Goal: Task Accomplishment & Management: Complete application form

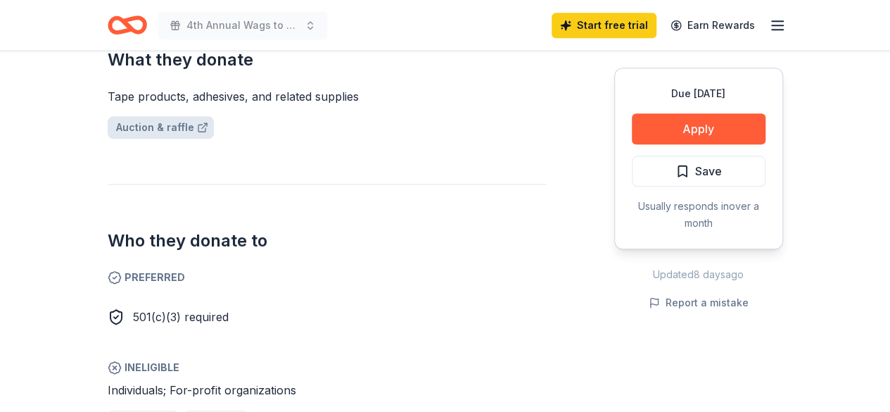
scroll to position [563, 0]
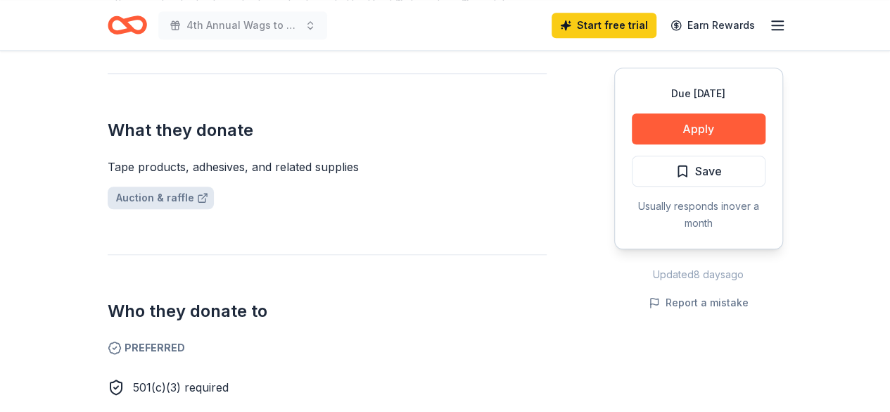
click at [156, 186] on link "Auction & raffle" at bounding box center [161, 197] width 106 height 23
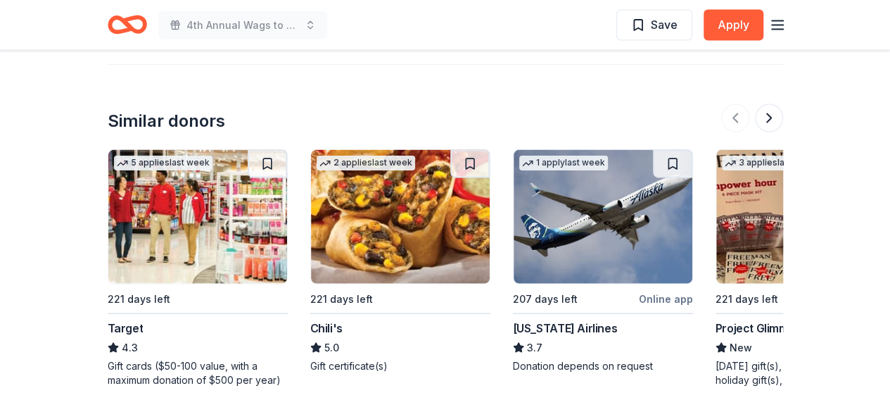
scroll to position [1407, 0]
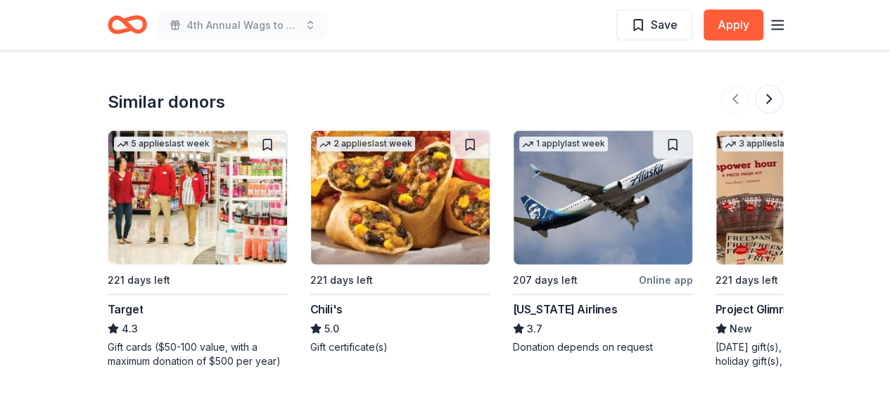
click at [212, 184] on img at bounding box center [197, 198] width 179 height 134
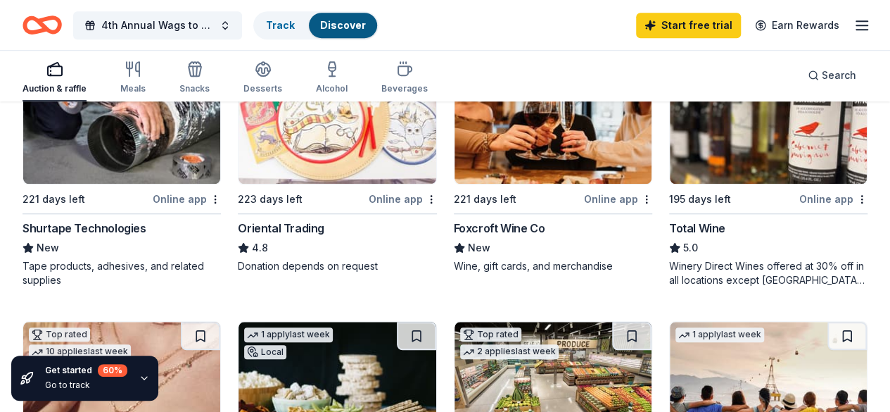
scroll to position [563, 0]
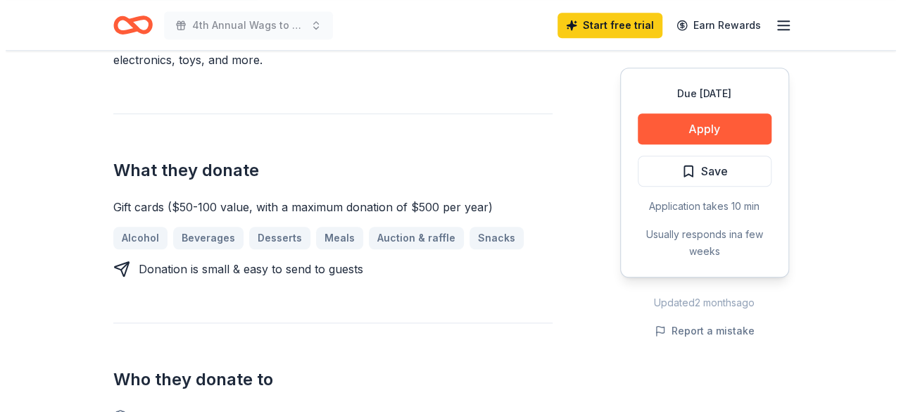
scroll to position [563, 0]
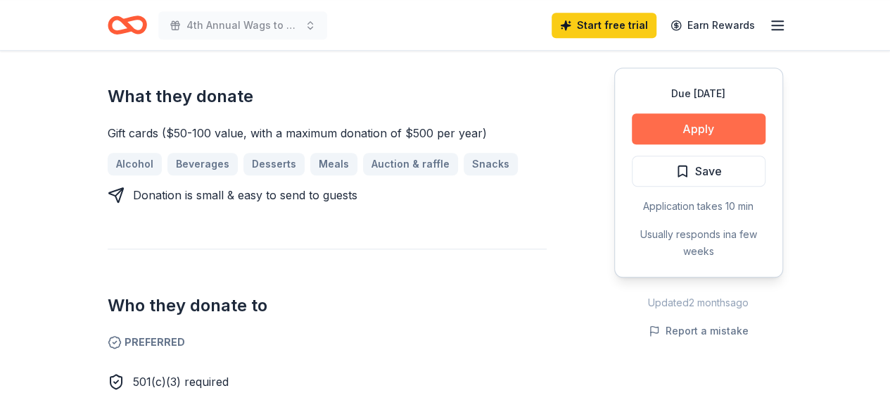
click at [652, 129] on button "Apply" at bounding box center [699, 128] width 134 height 31
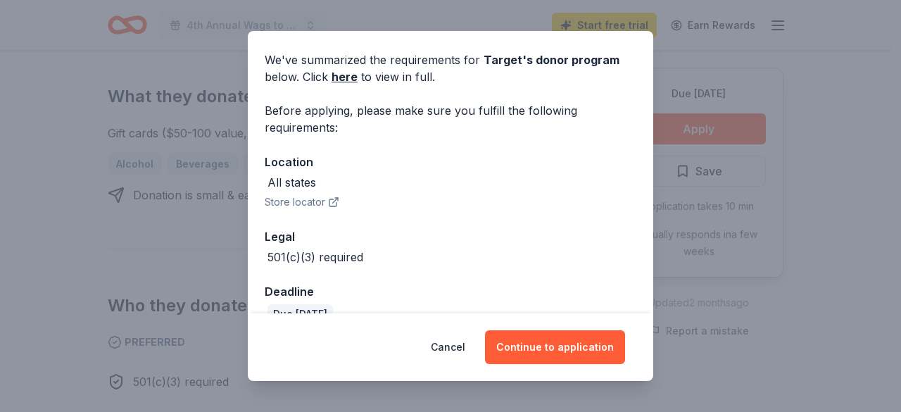
scroll to position [74, 0]
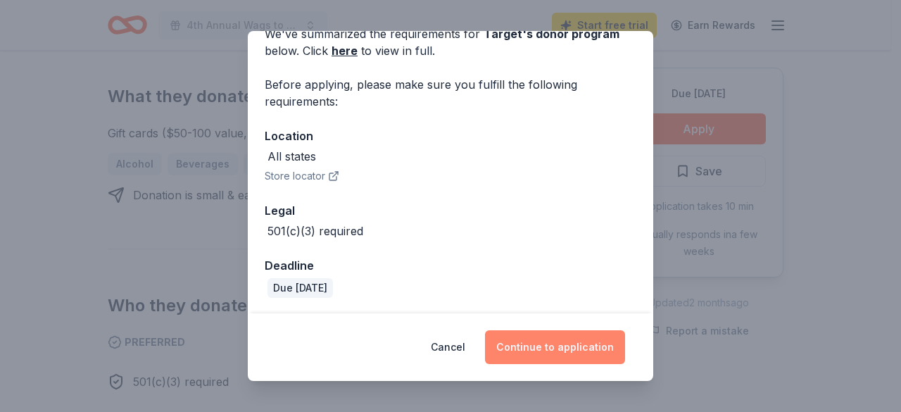
click at [528, 344] on button "Continue to application" at bounding box center [555, 347] width 140 height 34
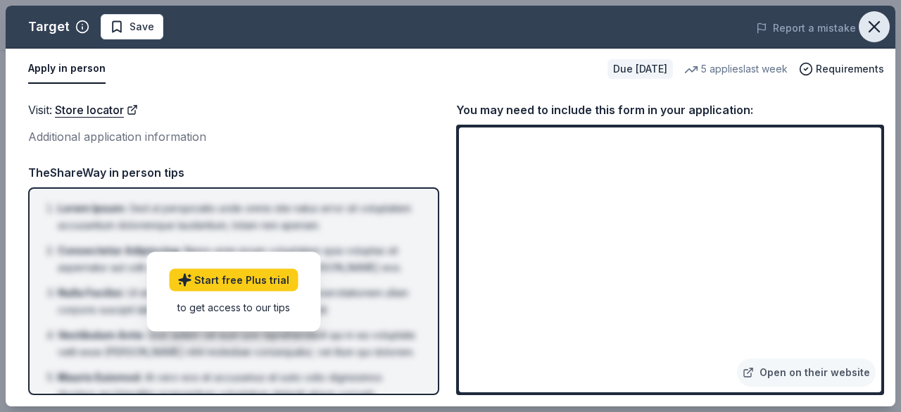
click at [875, 27] on icon "button" at bounding box center [874, 27] width 10 height 10
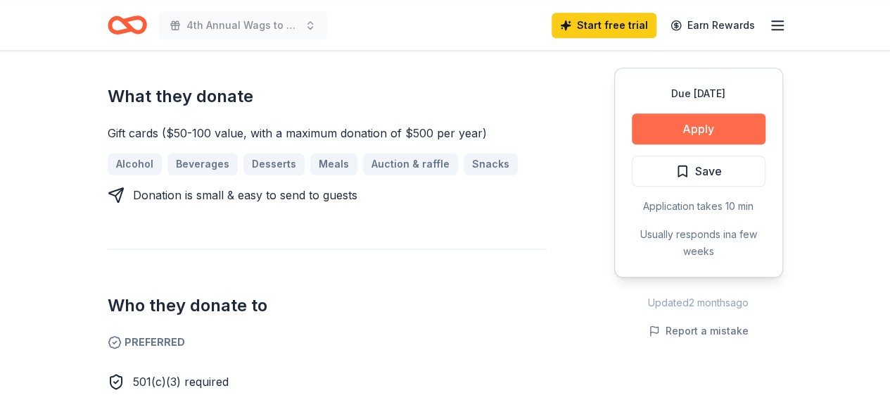
click at [718, 126] on button "Apply" at bounding box center [699, 128] width 134 height 31
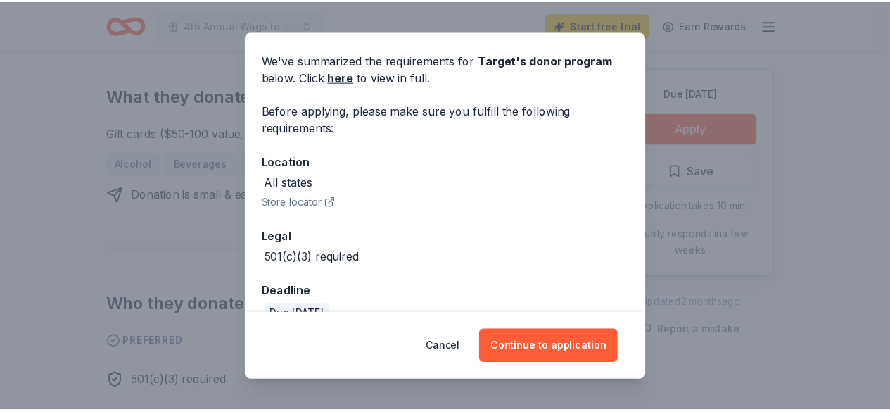
scroll to position [70, 0]
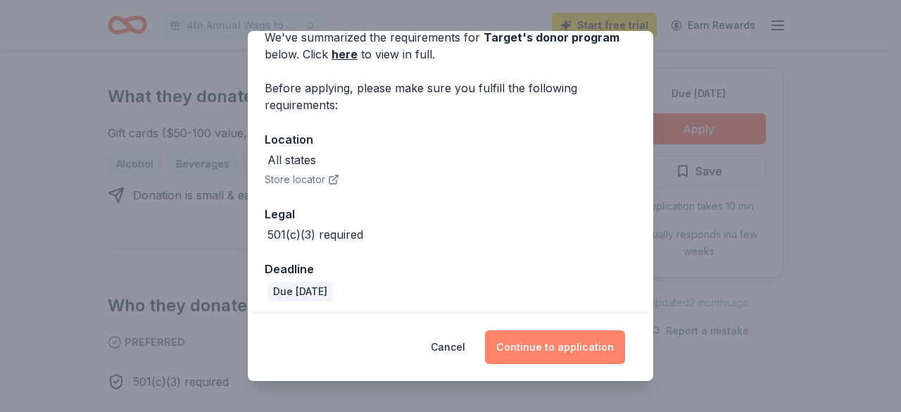
click at [534, 342] on button "Continue to application" at bounding box center [555, 347] width 140 height 34
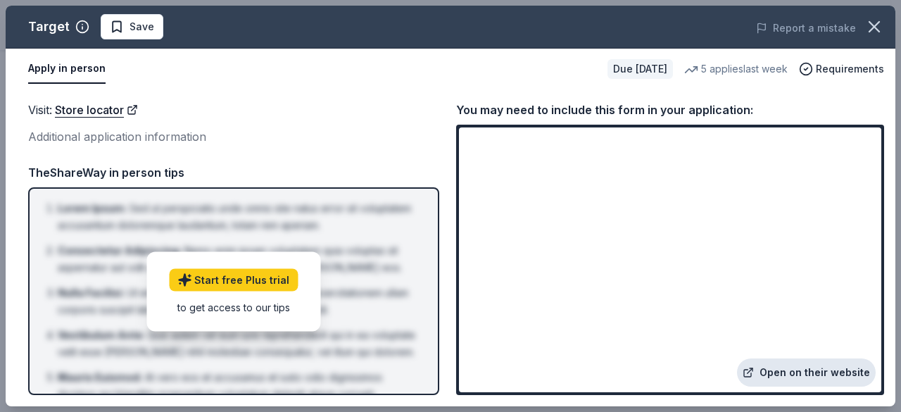
click at [806, 371] on link "Open on their website" at bounding box center [806, 372] width 139 height 28
click at [870, 23] on icon "button" at bounding box center [874, 27] width 10 height 10
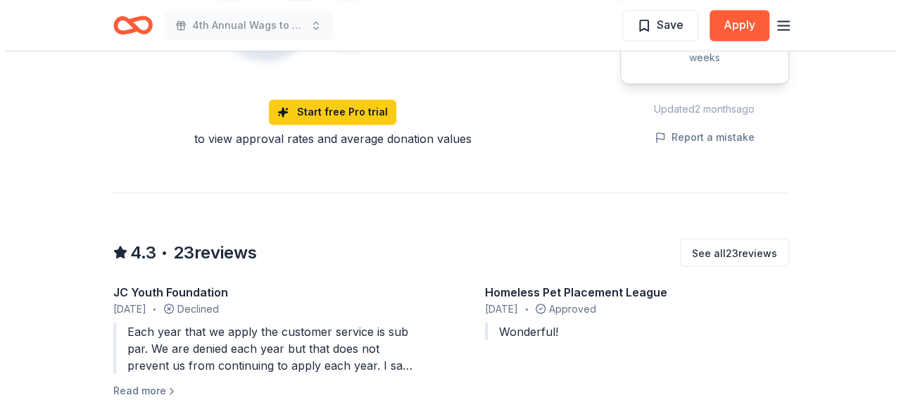
scroll to position [1126, 0]
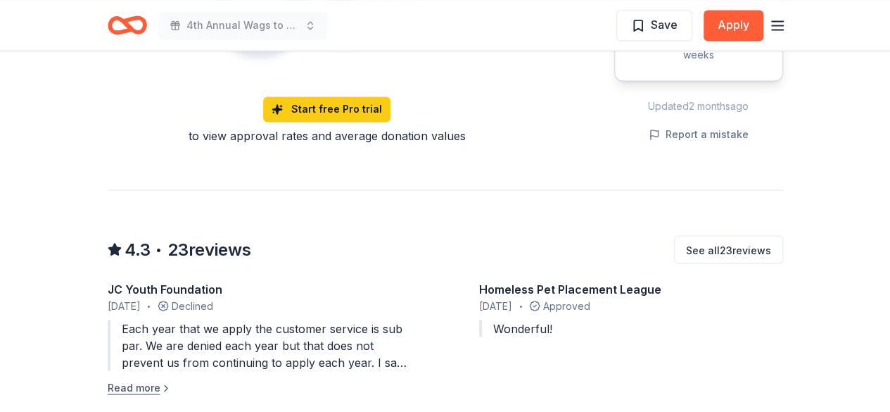
click at [118, 379] on button "Read more" at bounding box center [140, 387] width 64 height 17
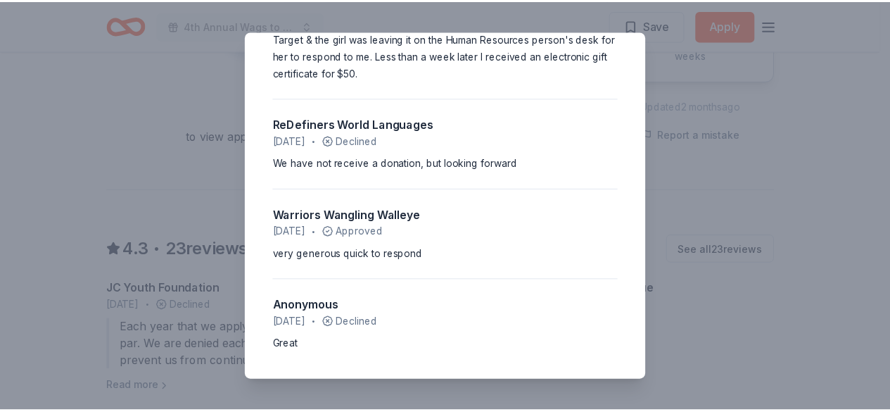
scroll to position [1919, 0]
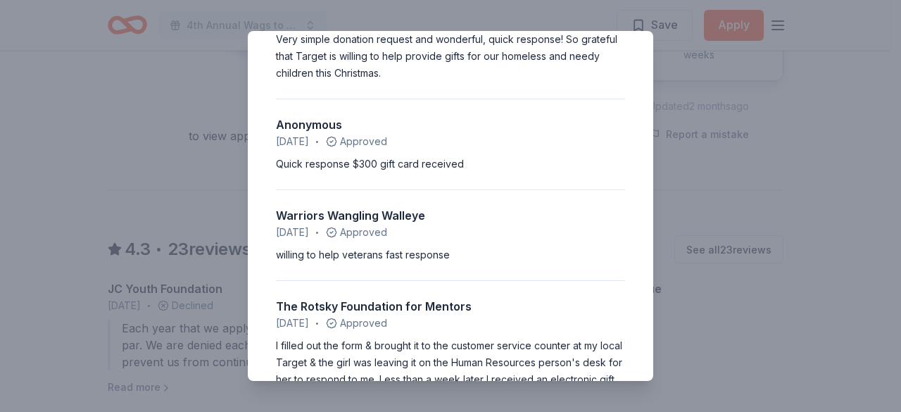
click at [749, 173] on div "4.3 • 23 reviews JC Youth Foundation June 2025 • Declined Each year that we app…" at bounding box center [450, 206] width 901 height 412
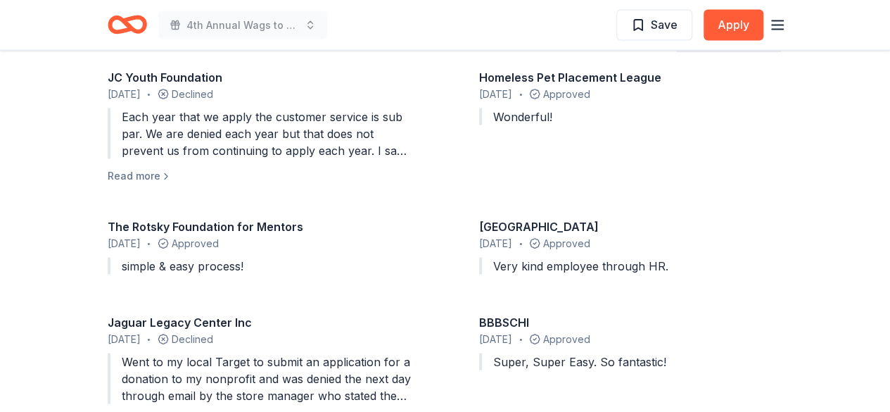
scroll to position [1759, 0]
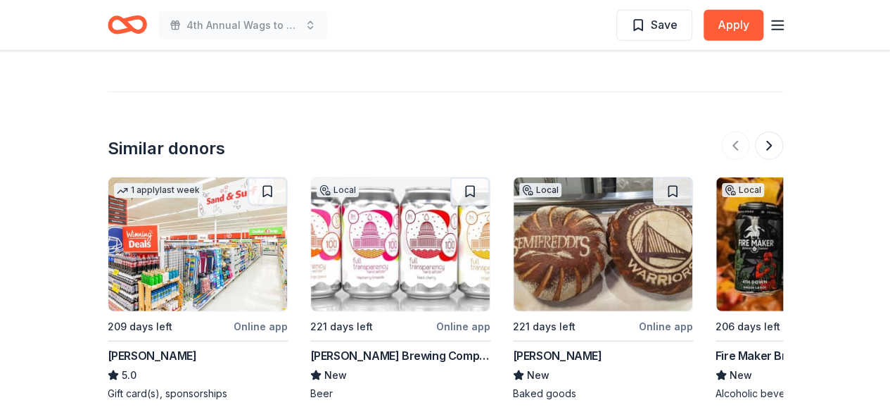
click at [404, 264] on img at bounding box center [400, 244] width 179 height 134
click at [765, 132] on button at bounding box center [769, 146] width 28 height 28
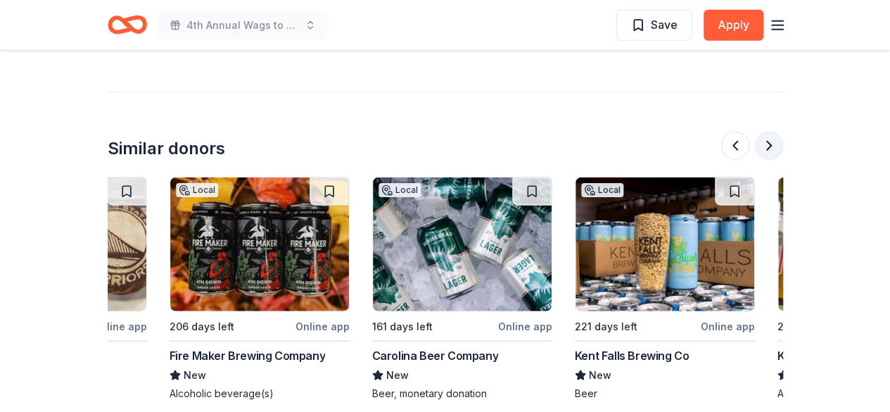
scroll to position [0, 608]
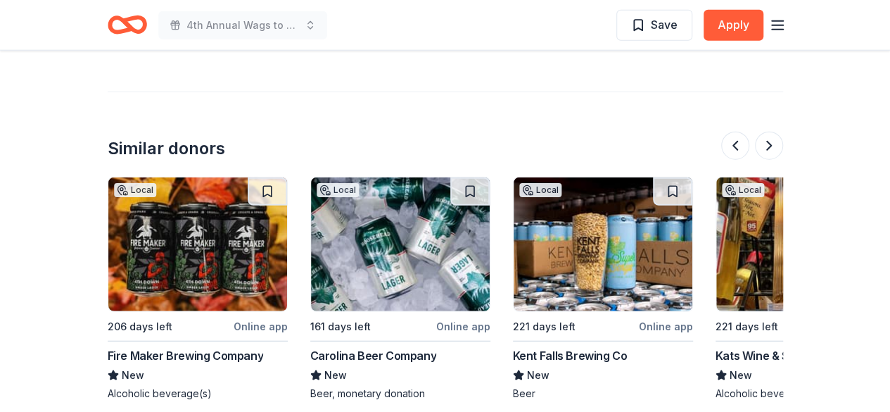
click at [376, 262] on img at bounding box center [400, 244] width 179 height 134
click at [194, 250] on img at bounding box center [197, 244] width 179 height 134
click at [604, 258] on img at bounding box center [603, 244] width 179 height 134
click at [769, 132] on button at bounding box center [769, 146] width 28 height 28
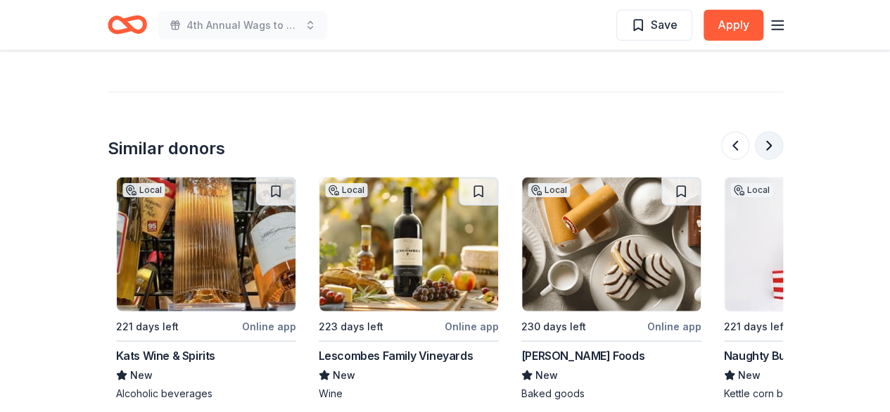
scroll to position [0, 1216]
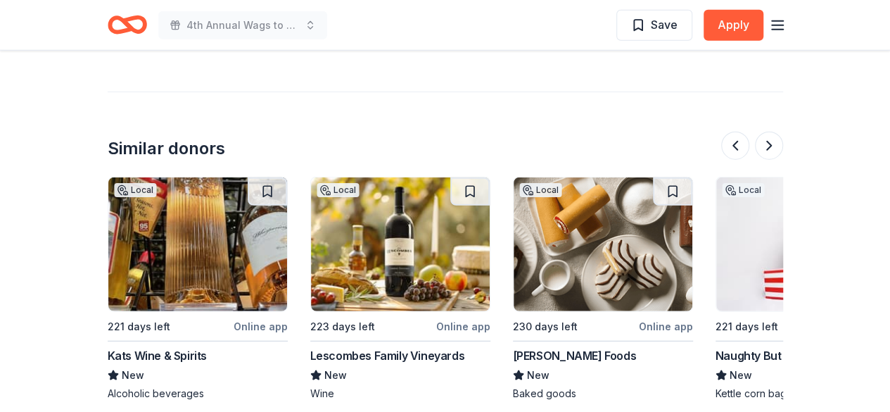
click at [214, 248] on img at bounding box center [197, 244] width 179 height 134
click at [768, 132] on button at bounding box center [769, 146] width 28 height 28
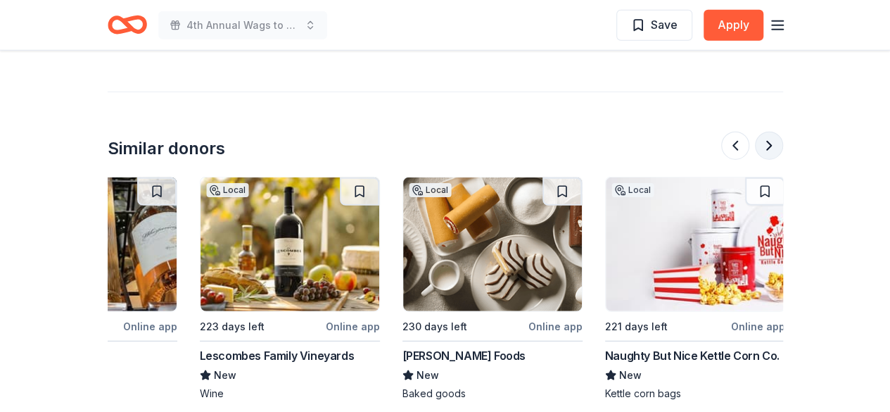
scroll to position [0, 1328]
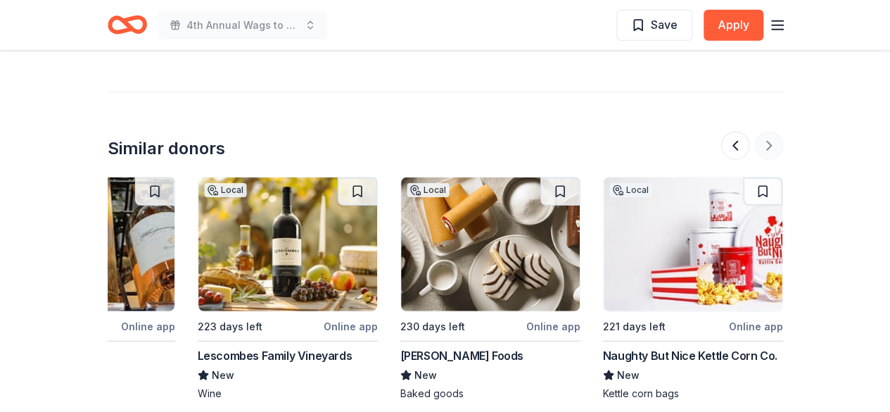
click at [768, 132] on div at bounding box center [752, 146] width 62 height 28
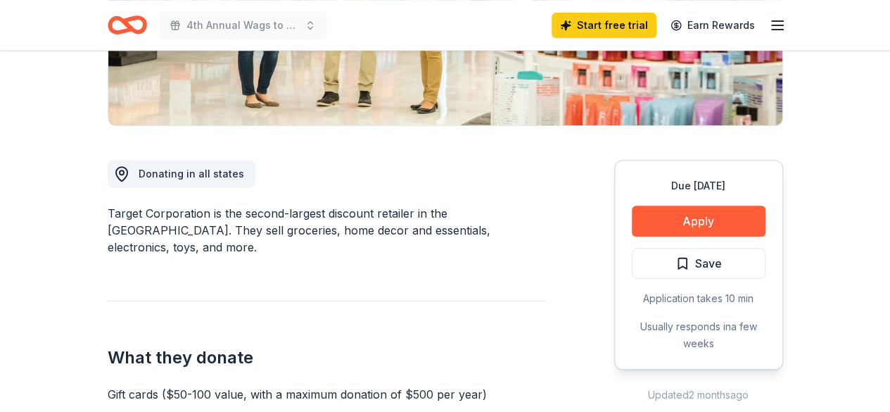
scroll to position [0, 0]
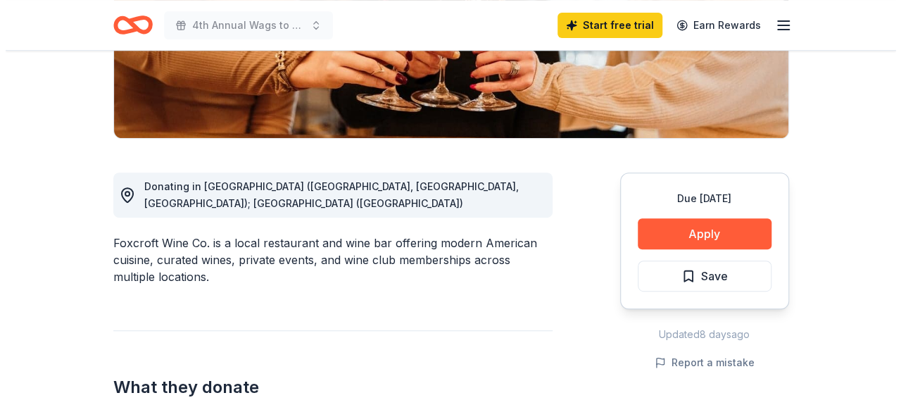
scroll to position [352, 0]
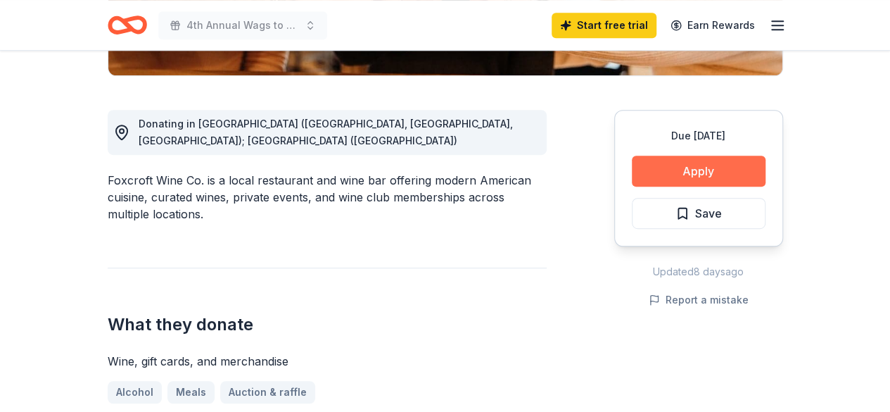
click at [694, 174] on button "Apply" at bounding box center [699, 170] width 134 height 31
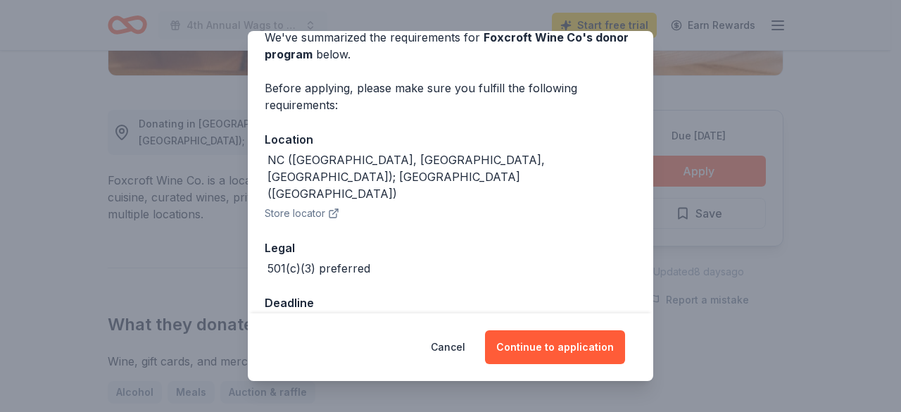
scroll to position [74, 0]
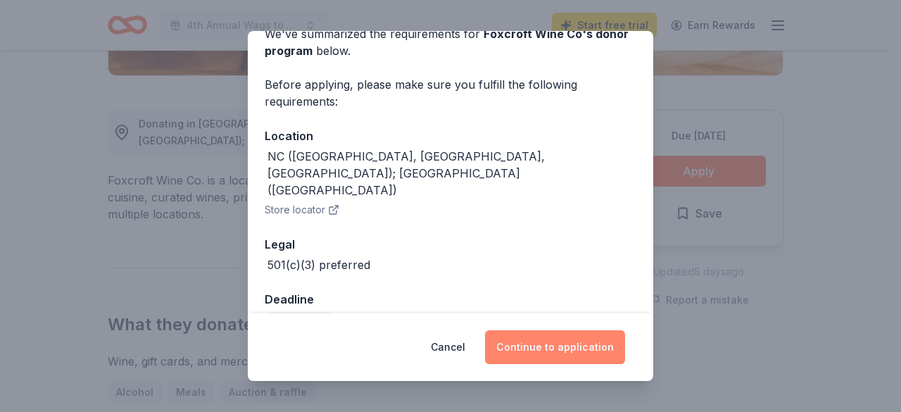
click at [559, 348] on button "Continue to application" at bounding box center [555, 347] width 140 height 34
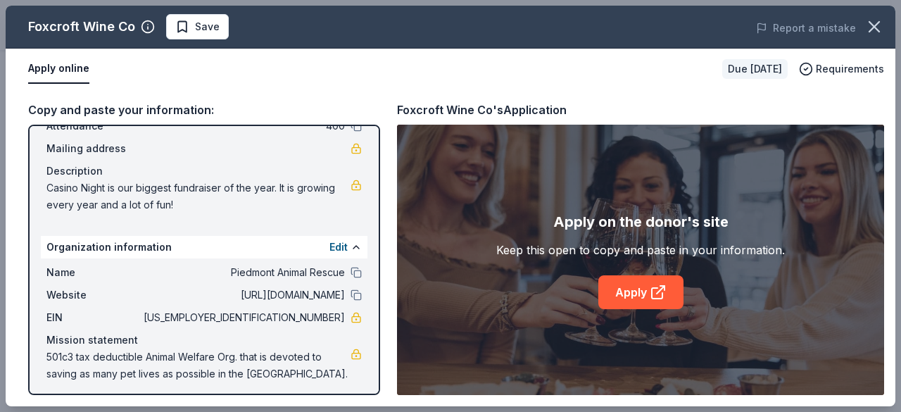
scroll to position [98, 0]
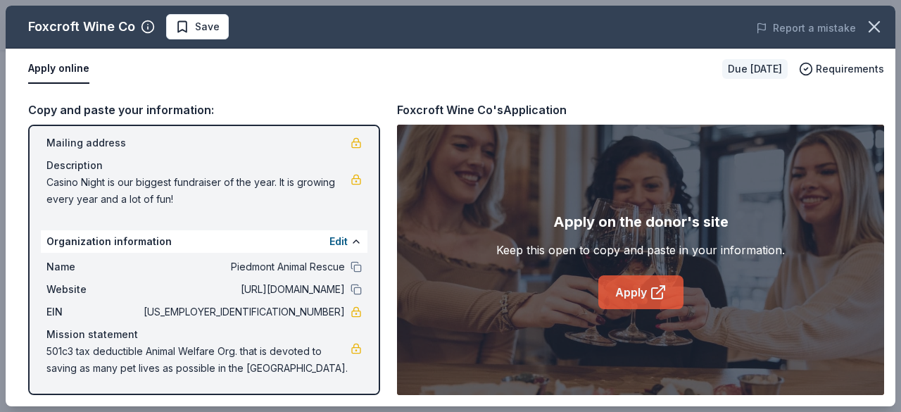
click at [625, 287] on link "Apply" at bounding box center [640, 292] width 85 height 34
drag, startPoint x: 304, startPoint y: 367, endPoint x: 98, endPoint y: 352, distance: 205.9
click at [98, 352] on span "501c3 tax deductible Animal Welfare Org. that is devoted to saving as many pet …" at bounding box center [198, 360] width 304 height 34
drag, startPoint x: 276, startPoint y: 311, endPoint x: 324, endPoint y: 306, distance: 48.1
click at [324, 306] on span "81-4541947" at bounding box center [243, 311] width 204 height 17
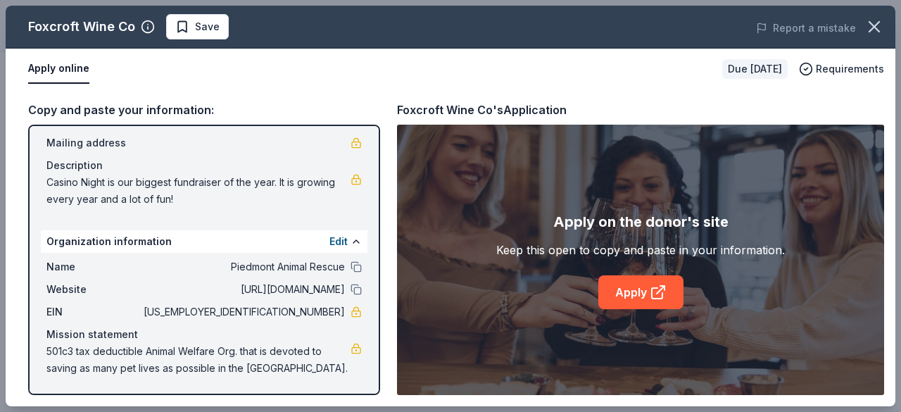
drag, startPoint x: 333, startPoint y: 313, endPoint x: 269, endPoint y: 312, distance: 64.0
click at [269, 312] on span "81-4541947" at bounding box center [243, 311] width 204 height 17
click at [877, 26] on icon "button" at bounding box center [874, 27] width 20 height 20
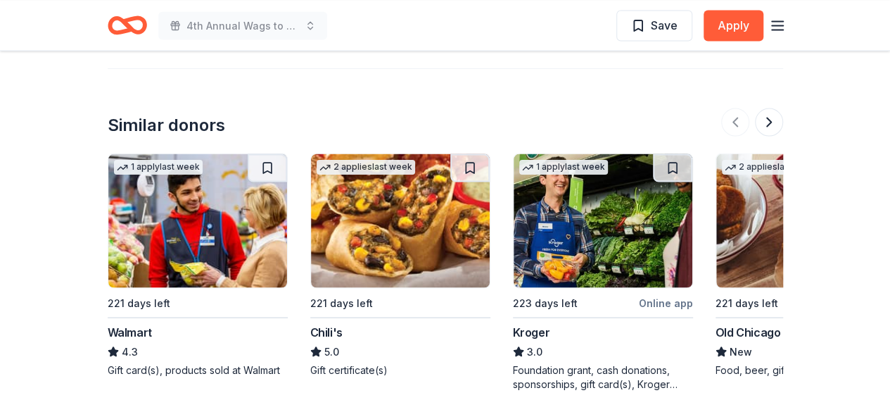
scroll to position [1337, 0]
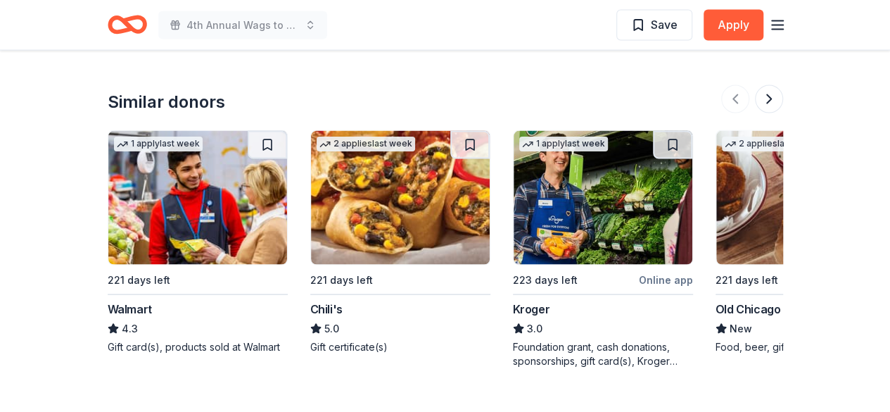
click at [184, 186] on img at bounding box center [197, 198] width 179 height 134
click at [775, 85] on button at bounding box center [769, 99] width 28 height 28
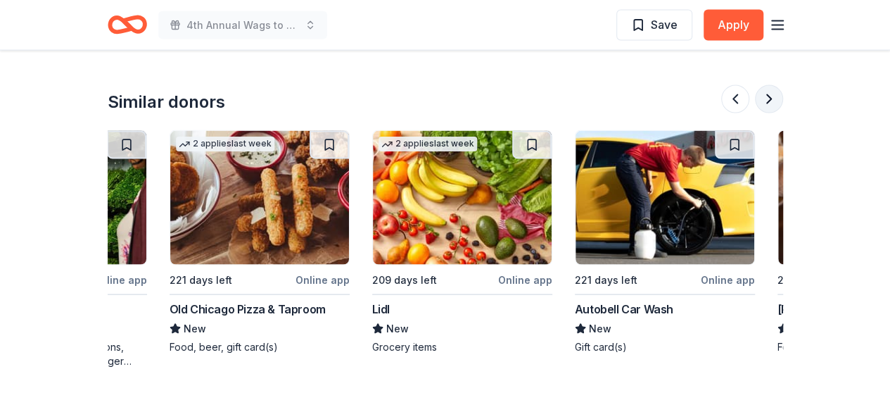
scroll to position [0, 608]
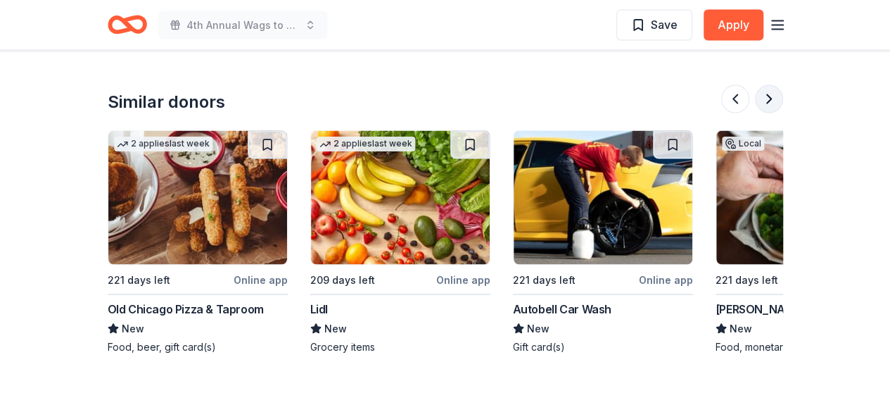
click at [771, 85] on button at bounding box center [769, 99] width 28 height 28
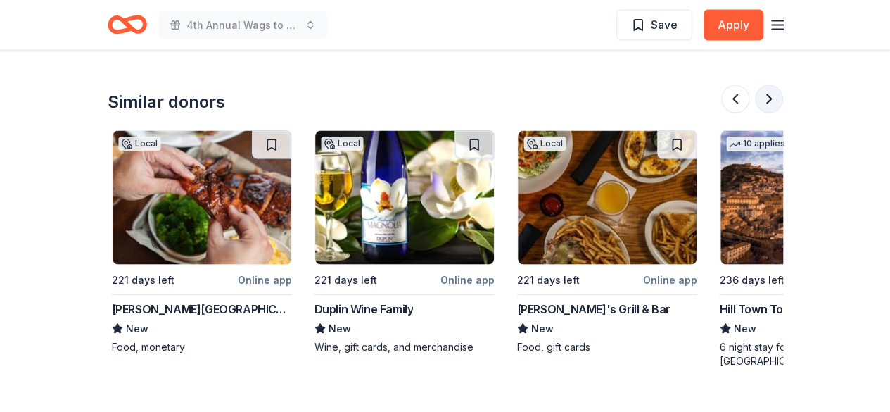
scroll to position [0, 1216]
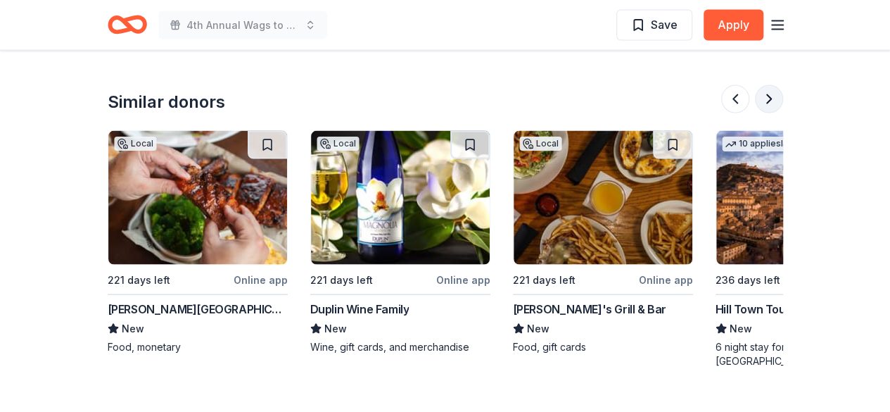
click at [768, 85] on button at bounding box center [769, 99] width 28 height 28
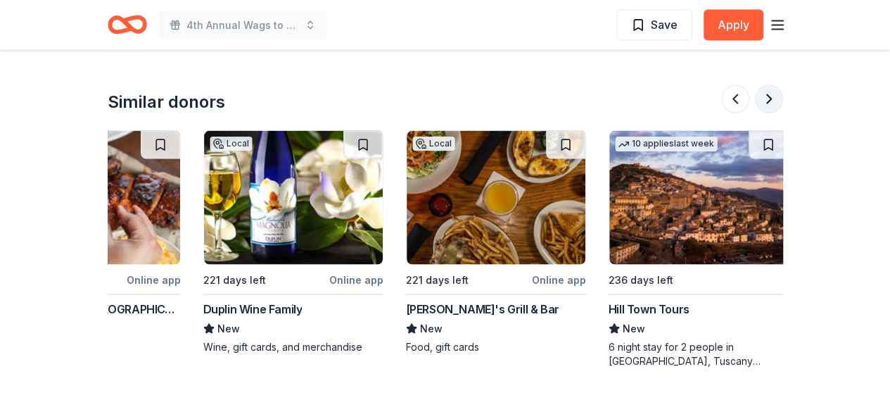
scroll to position [0, 1328]
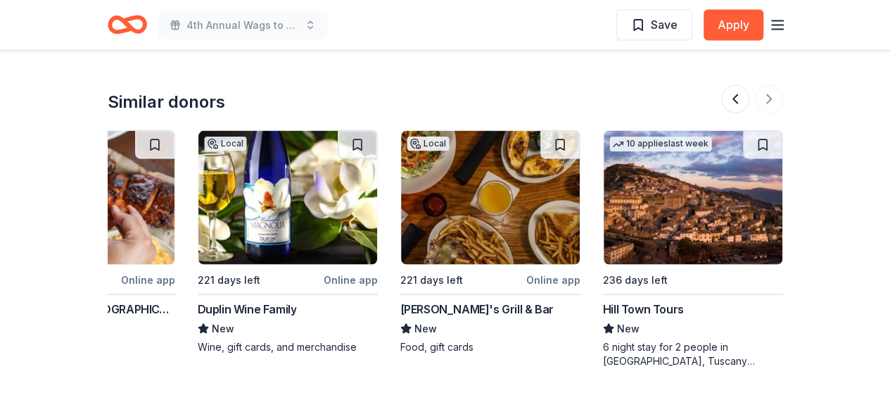
click at [768, 85] on div at bounding box center [752, 99] width 62 height 28
click at [690, 212] on img at bounding box center [693, 198] width 179 height 134
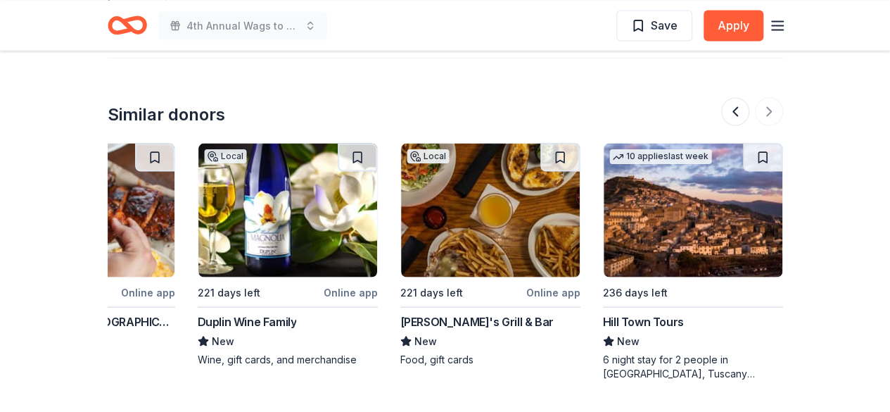
scroll to position [1254, 0]
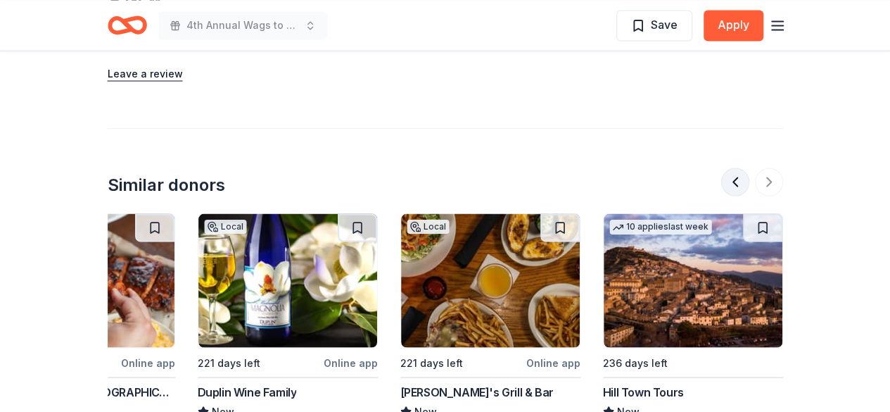
click at [740, 167] on button at bounding box center [735, 181] width 28 height 28
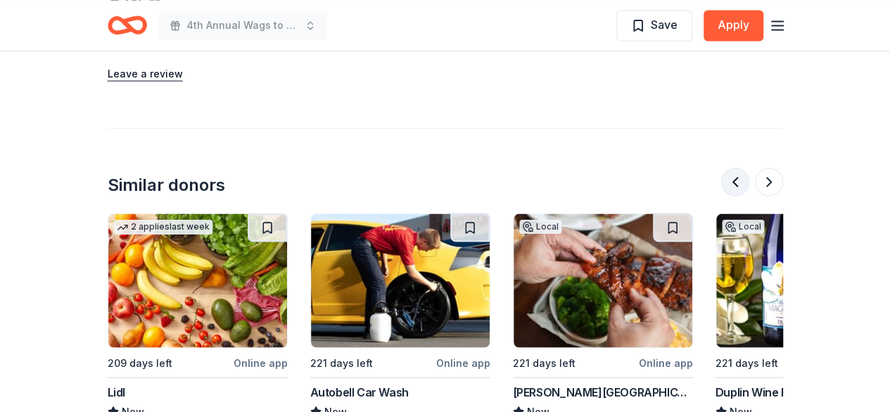
click at [735, 167] on button at bounding box center [735, 181] width 28 height 28
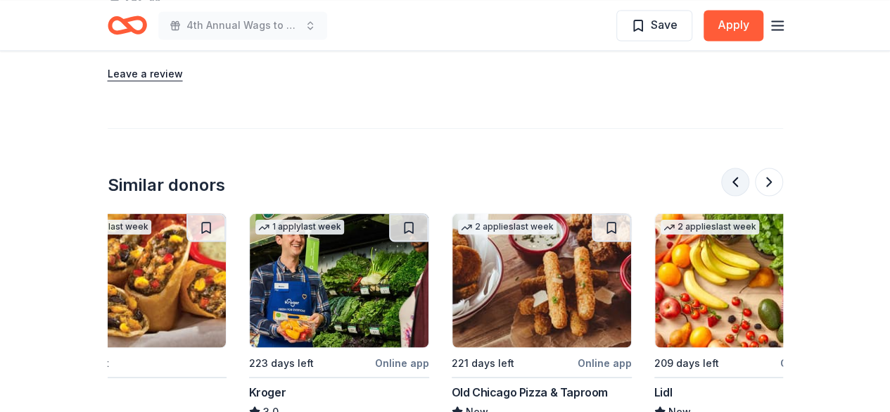
scroll to position [0, 203]
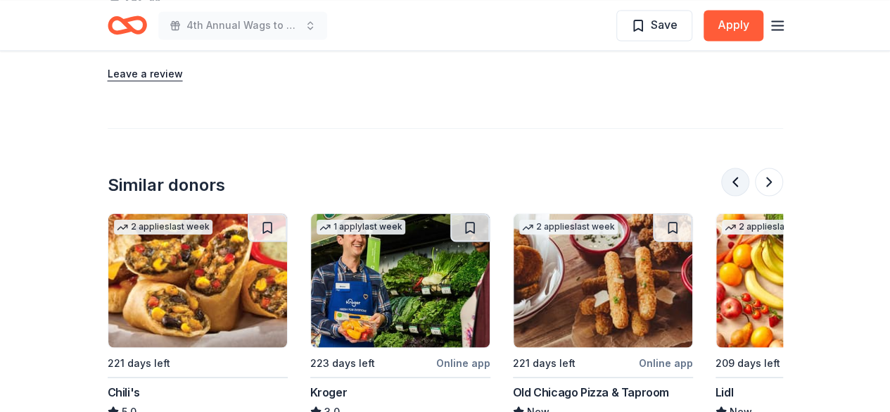
click at [735, 167] on button at bounding box center [735, 181] width 28 height 28
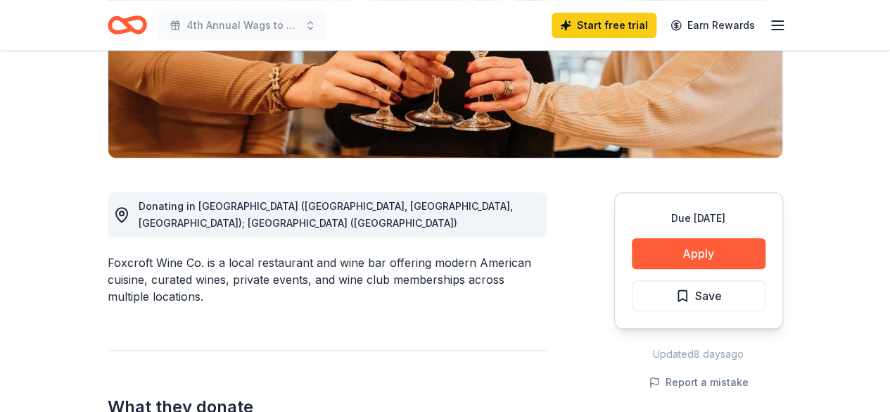
scroll to position [0, 0]
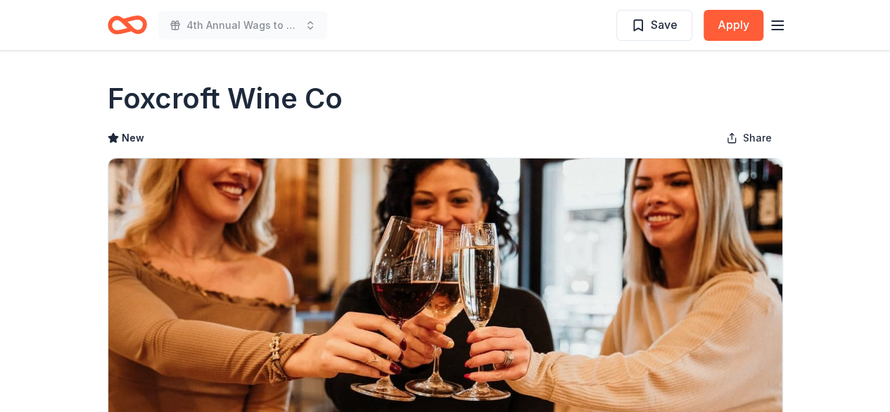
click at [138, 23] on icon "Home" at bounding box center [127, 24] width 39 height 33
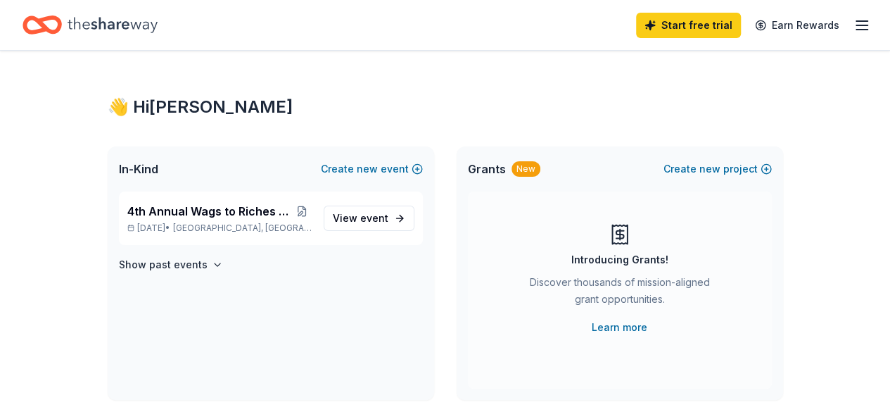
click at [113, 30] on icon "Home" at bounding box center [113, 25] width 90 height 29
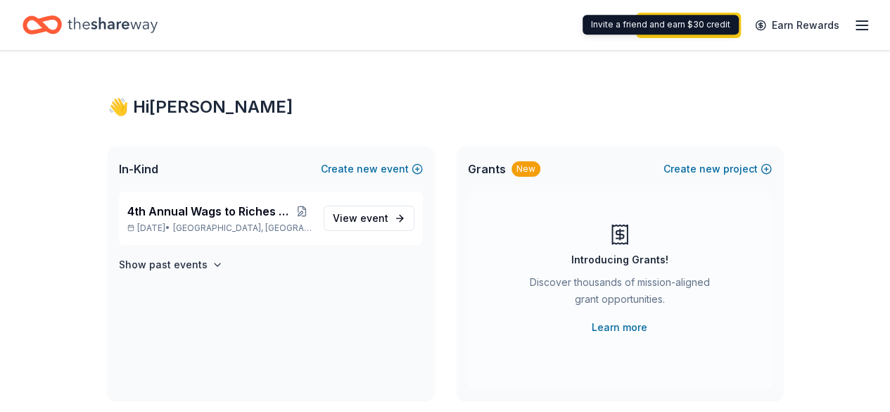
click at [861, 23] on div "Start free trial Earn Rewards" at bounding box center [445, 25] width 890 height 50
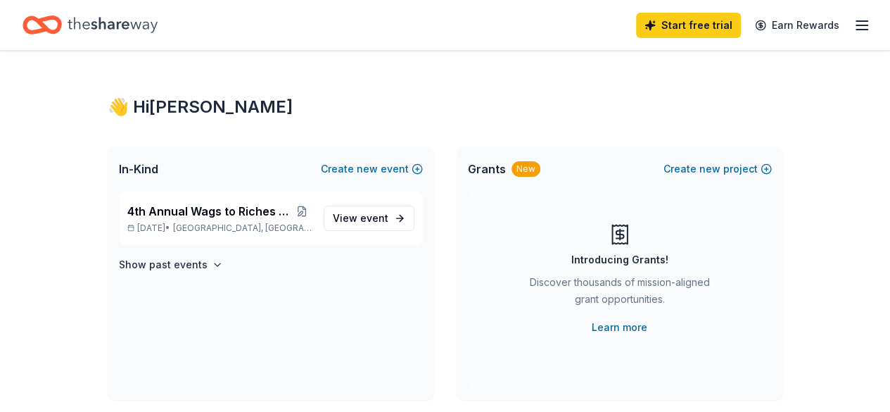
click at [856, 26] on icon "button" at bounding box center [861, 25] width 17 height 17
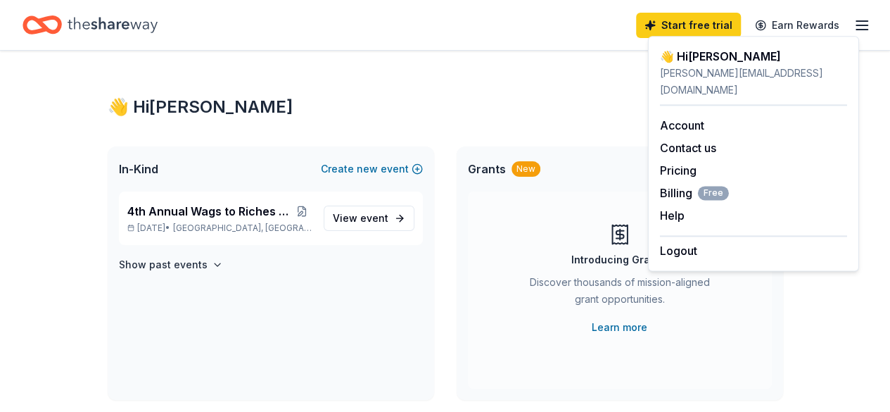
click at [46, 29] on icon "Home" at bounding box center [42, 24] width 39 height 33
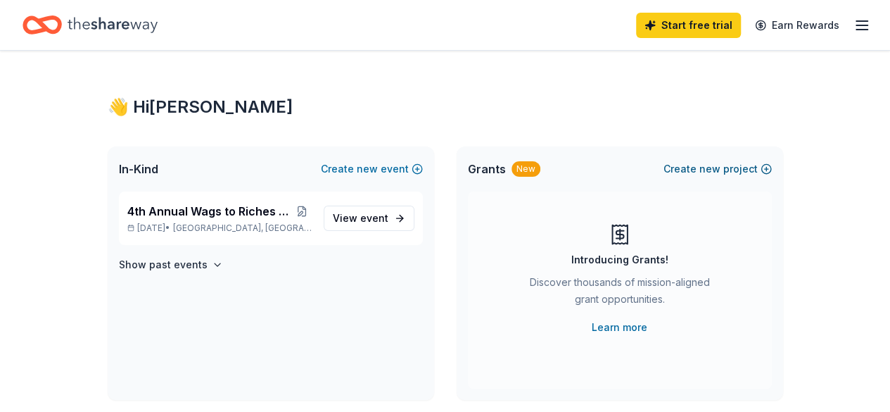
click at [714, 167] on span "new" at bounding box center [709, 168] width 21 height 17
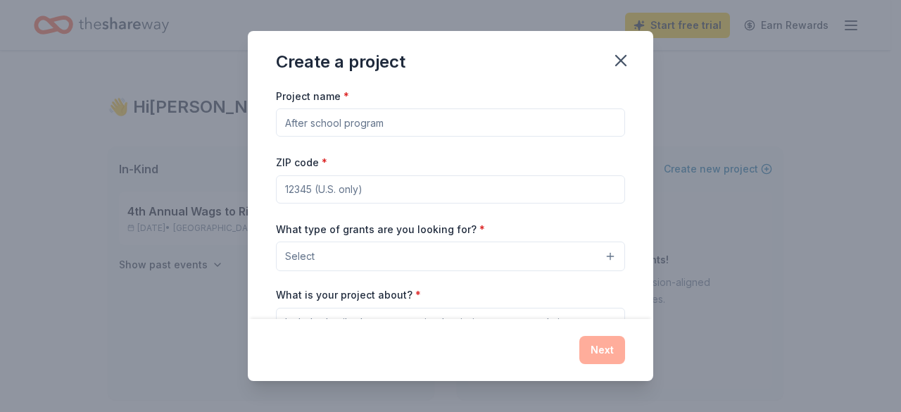
click at [314, 120] on input "Project name *" at bounding box center [450, 122] width 349 height 28
click at [323, 122] on input "Project name *" at bounding box center [450, 122] width 349 height 28
type input "Puppy Bowl Event"
click at [412, 187] on input "ZIP code *" at bounding box center [450, 189] width 349 height 28
type input "28677"
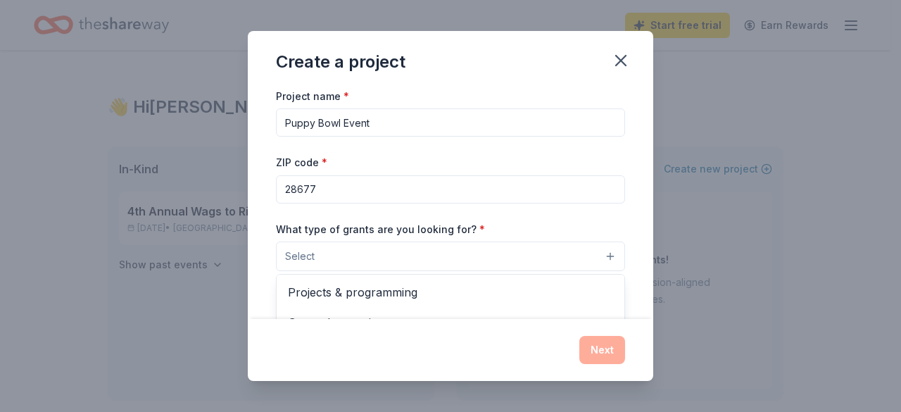
click at [356, 255] on button "Select" at bounding box center [450, 256] width 349 height 30
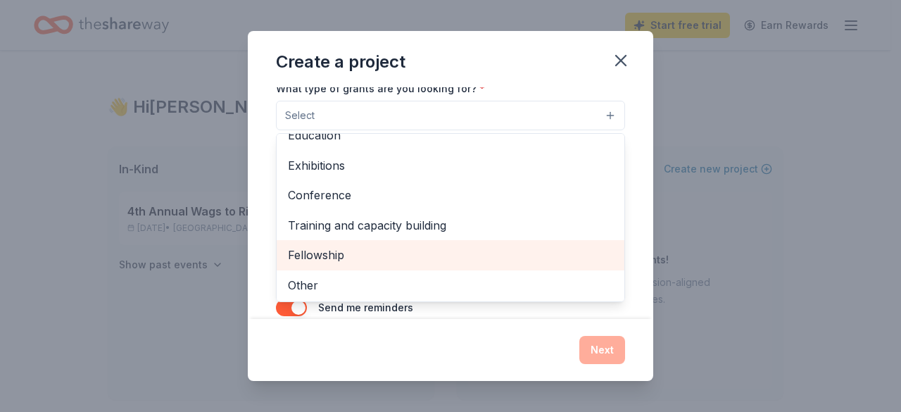
scroll to position [175, 0]
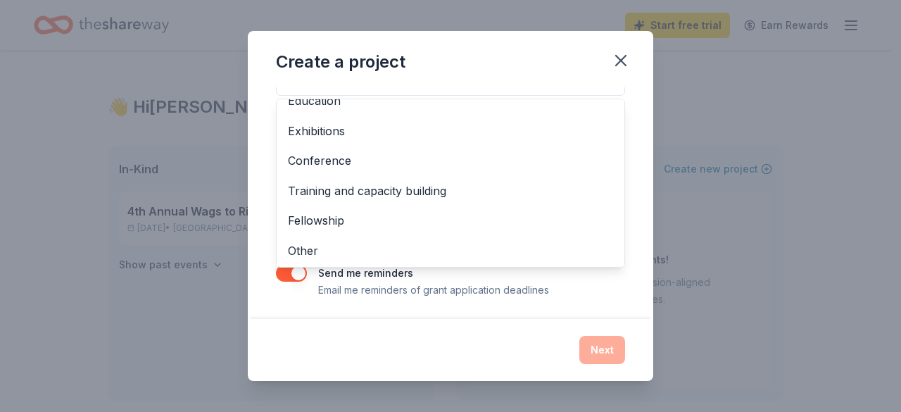
click at [639, 142] on div "Project name * Puppy Bowl Event ZIP code * 28677 What type of grants are you lo…" at bounding box center [450, 203] width 405 height 232
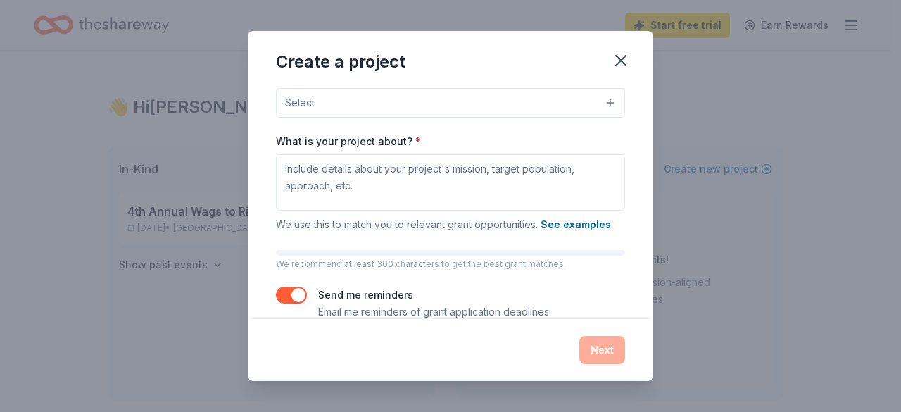
scroll to position [13, 0]
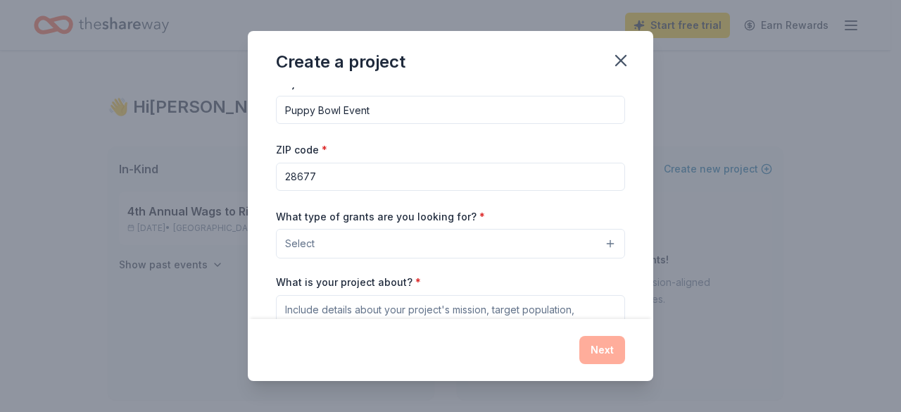
click at [352, 244] on button "Select" at bounding box center [450, 244] width 349 height 30
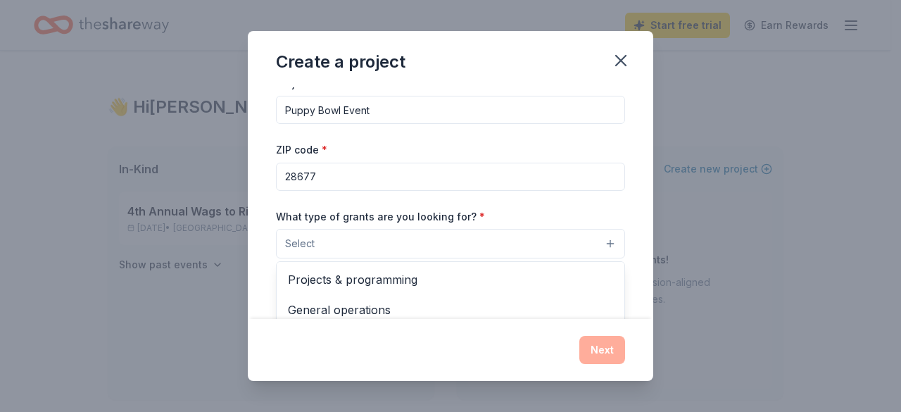
click at [352, 241] on button "Select" at bounding box center [450, 244] width 349 height 30
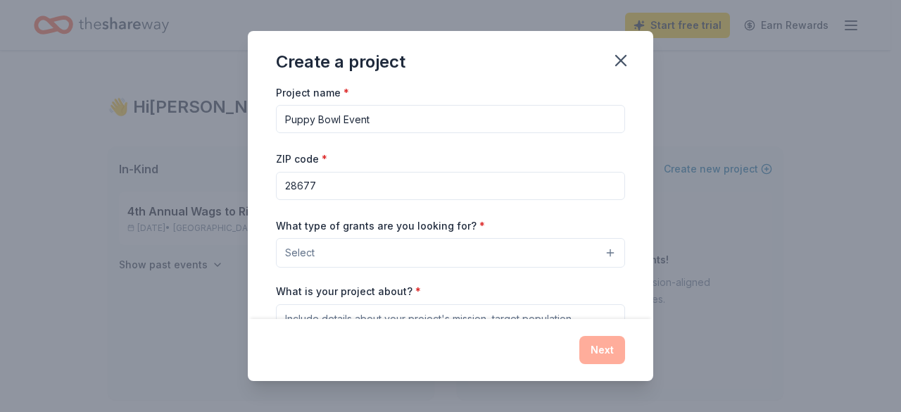
scroll to position [0, 0]
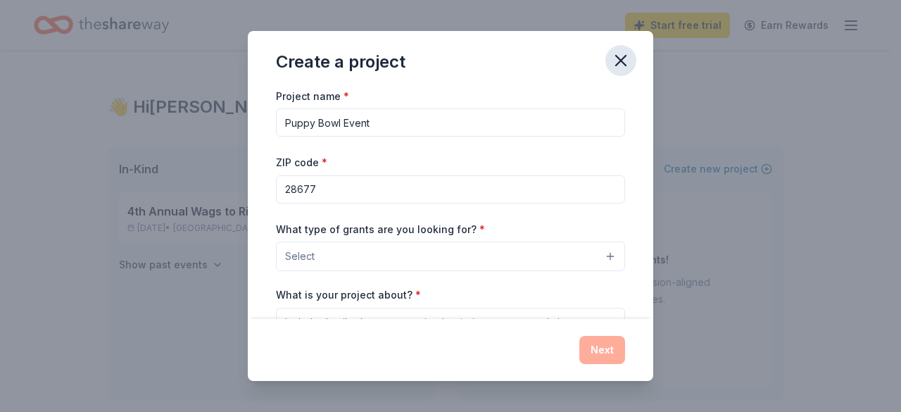
click at [621, 58] on icon "button" at bounding box center [621, 61] width 20 height 20
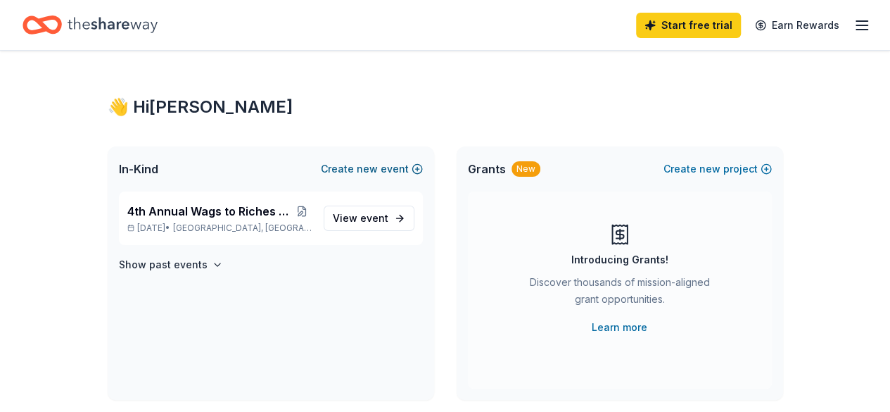
click at [374, 171] on span "new" at bounding box center [367, 168] width 21 height 17
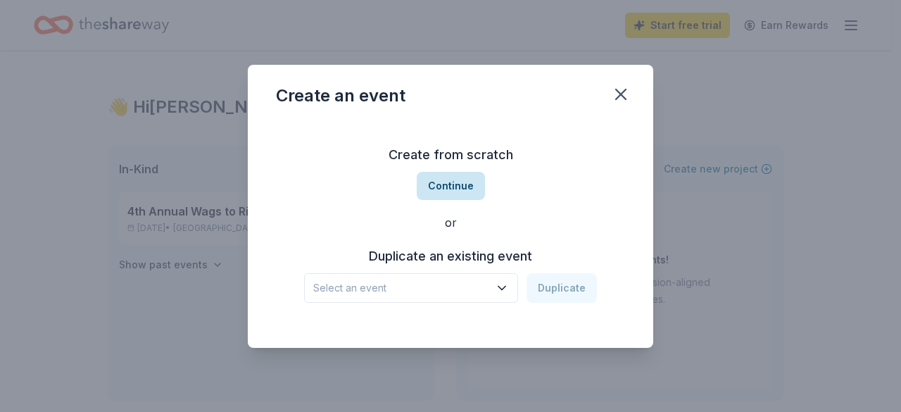
click at [447, 188] on button "Continue" at bounding box center [450, 186] width 68 height 28
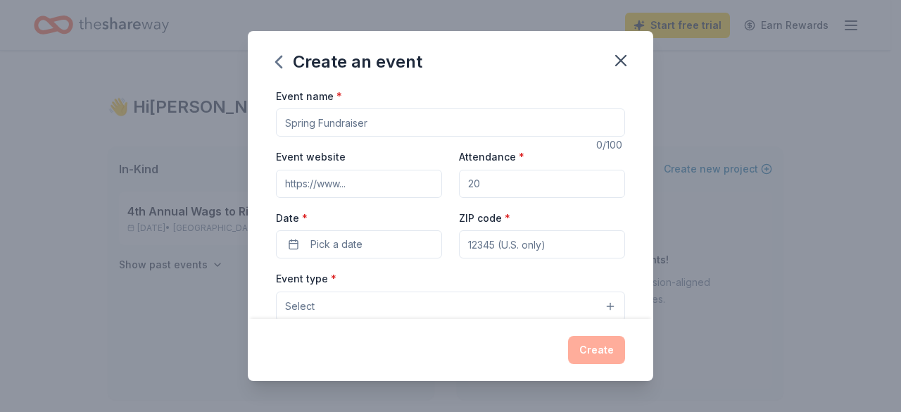
click at [339, 122] on input "Event name *" at bounding box center [450, 122] width 349 height 28
type input "F"
type input "Piedmont's Puppy Bowl"
click at [339, 185] on input "Event website" at bounding box center [359, 184] width 166 height 28
type input "piedmontanimalrescue.com"
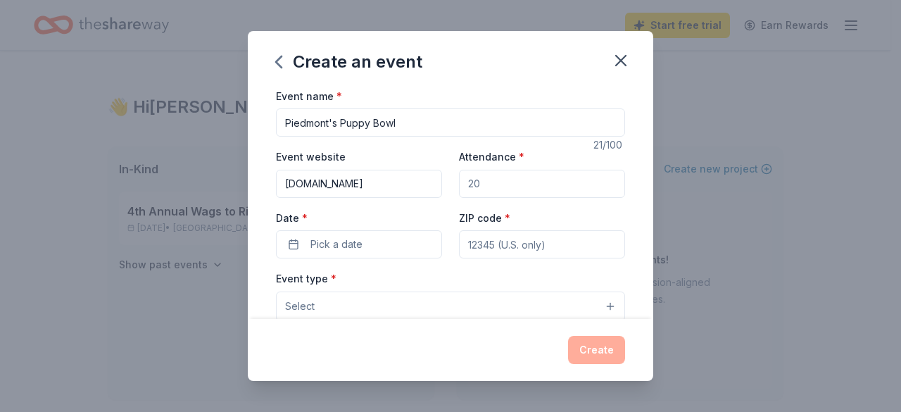
click at [491, 184] on input "Attendance *" at bounding box center [542, 184] width 166 height 28
click at [490, 184] on input "Attendance *" at bounding box center [542, 184] width 166 height 28
click at [478, 184] on input "Attendance *" at bounding box center [542, 184] width 166 height 28
click at [493, 186] on input "Attendance *" at bounding box center [542, 184] width 166 height 28
type input "200"
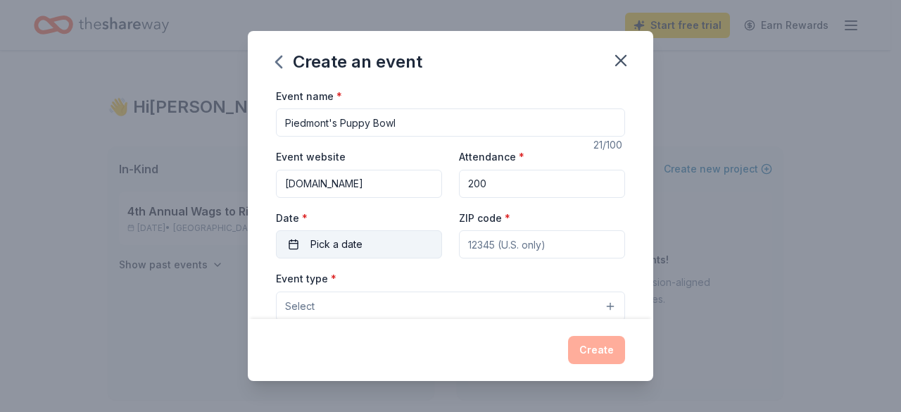
click at [364, 237] on button "Pick a date" at bounding box center [359, 244] width 166 height 28
click at [370, 186] on input "piedmontanimalrescue.com" at bounding box center [359, 184] width 166 height 28
click at [358, 250] on span "Pick a date" at bounding box center [336, 244] width 52 height 17
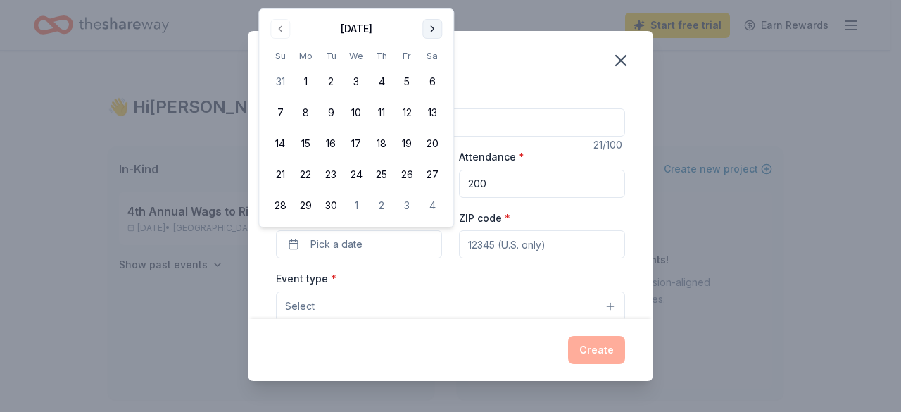
click at [438, 29] on button "Go to next month" at bounding box center [432, 29] width 20 height 20
click at [438, 30] on button "Go to next month" at bounding box center [432, 29] width 20 height 20
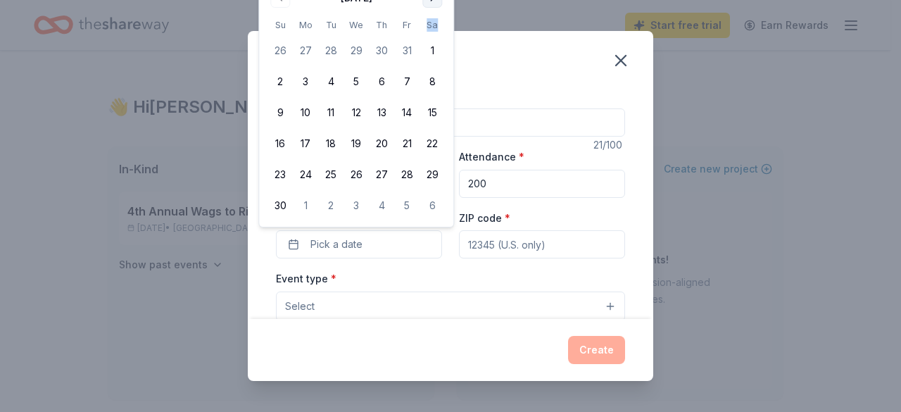
click at [438, 30] on th "Sa" at bounding box center [431, 25] width 25 height 15
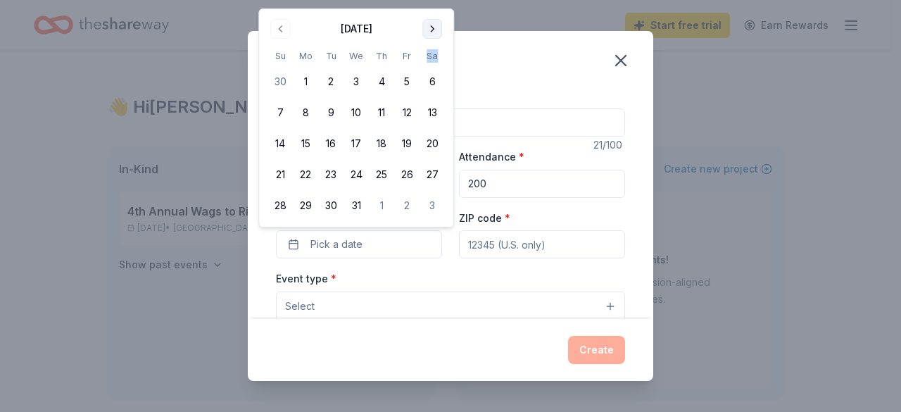
click at [431, 23] on button "Go to next month" at bounding box center [432, 29] width 20 height 20
click at [431, 27] on button "Go to next month" at bounding box center [432, 29] width 20 height 20
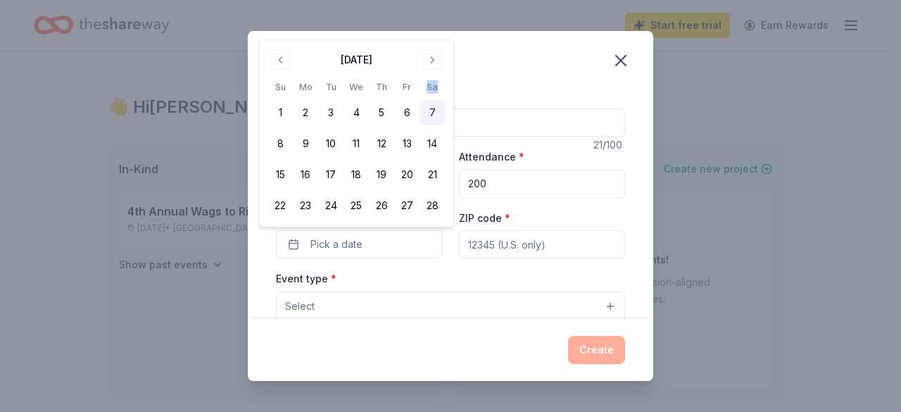
click at [431, 113] on button "7" at bounding box center [431, 112] width 25 height 25
click at [508, 245] on input "ZIP code *" at bounding box center [542, 244] width 166 height 28
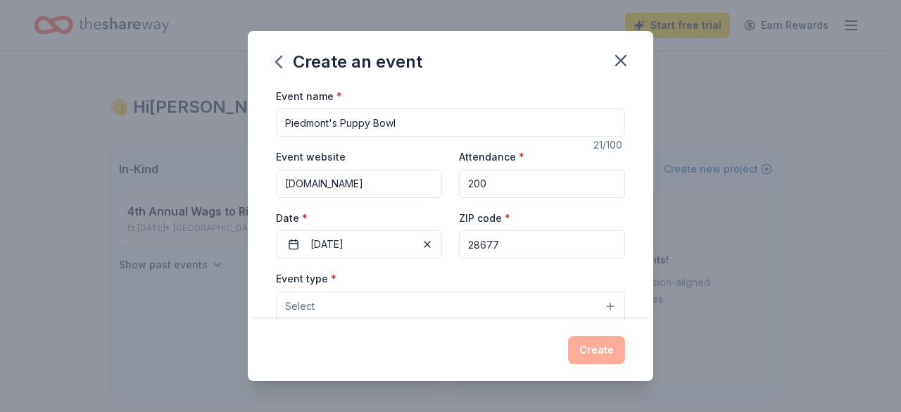
type input "28677"
click at [345, 307] on button "Select" at bounding box center [450, 306] width 349 height 30
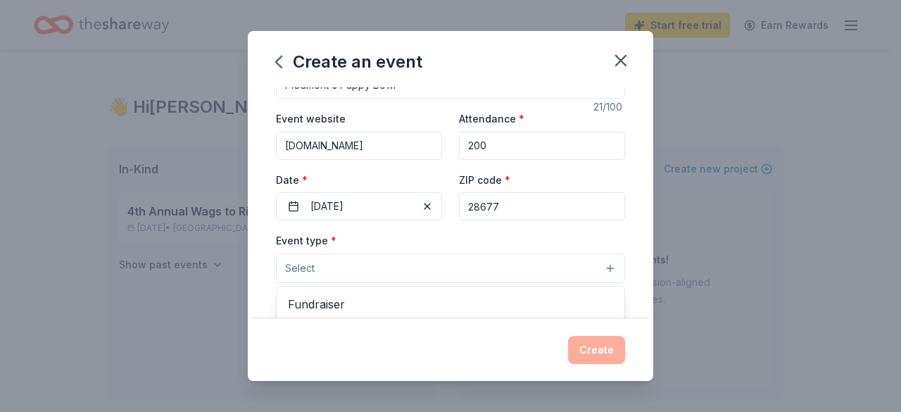
scroll to position [70, 0]
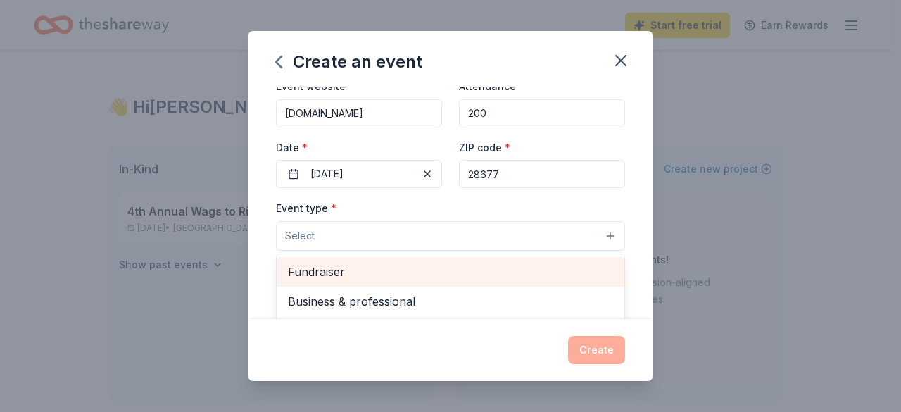
click at [338, 270] on span "Fundraiser" at bounding box center [450, 271] width 325 height 18
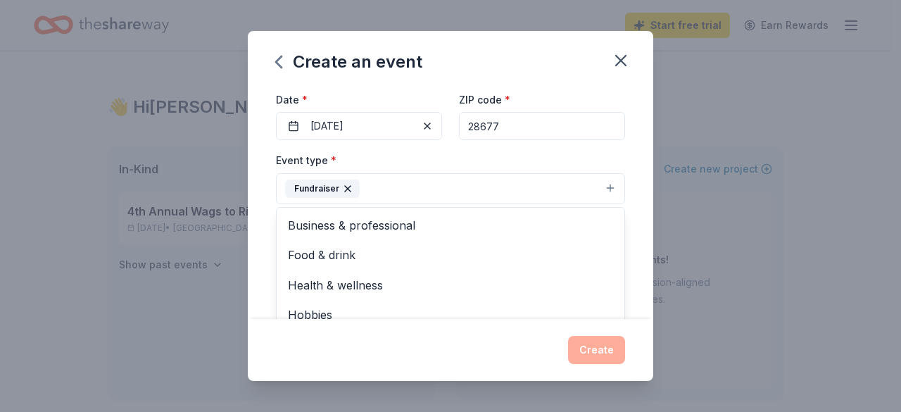
scroll to position [141, 0]
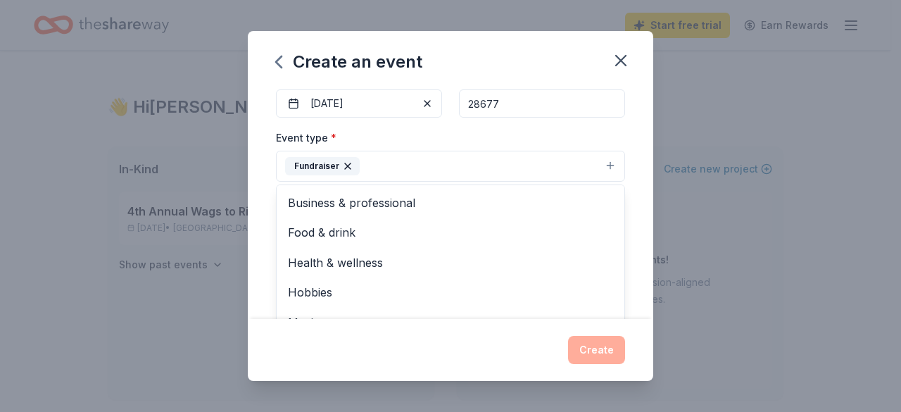
click at [265, 205] on div "Event name * Piedmont's Puppy Bowl 21 /100 Event website piedmontanimalrescue.c…" at bounding box center [450, 203] width 405 height 232
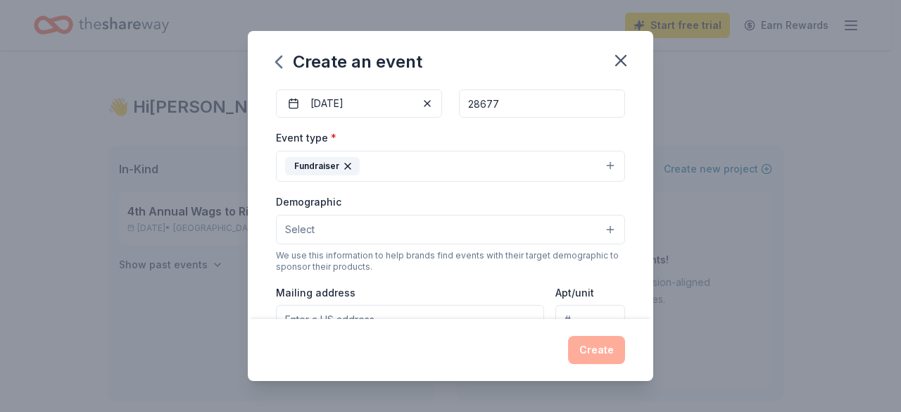
click at [346, 220] on button "Select" at bounding box center [450, 230] width 349 height 30
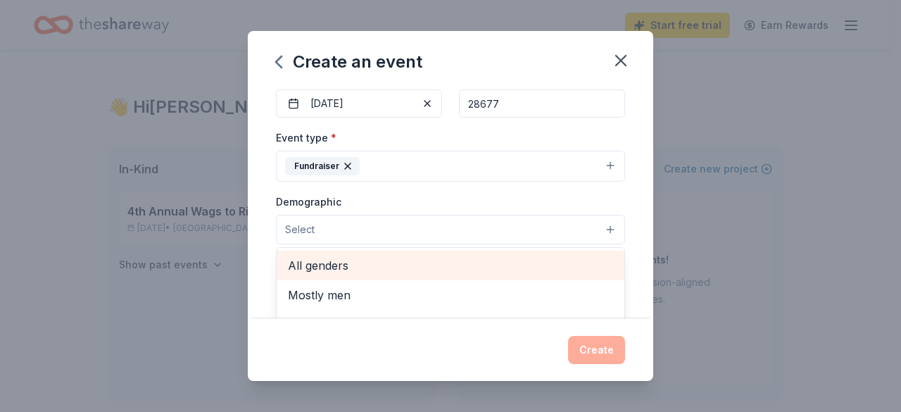
click at [342, 265] on span "All genders" at bounding box center [450, 265] width 325 height 18
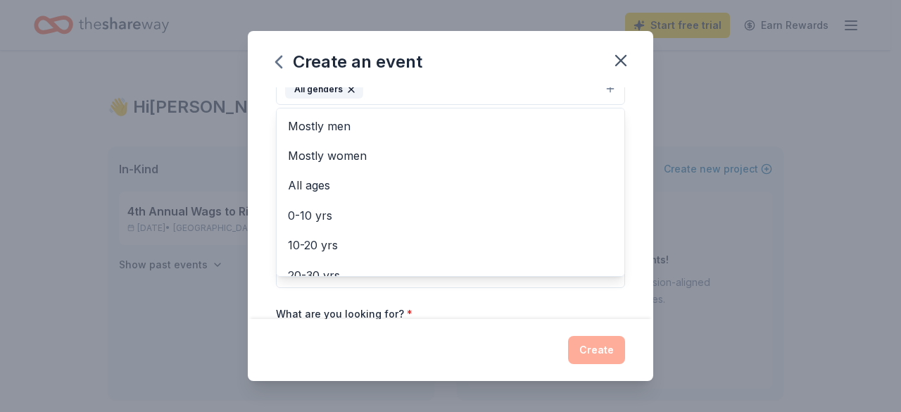
click at [260, 185] on div "Event name * Piedmont's Puppy Bowl 21 /100 Event website piedmontanimalrescue.c…" at bounding box center [450, 203] width 405 height 232
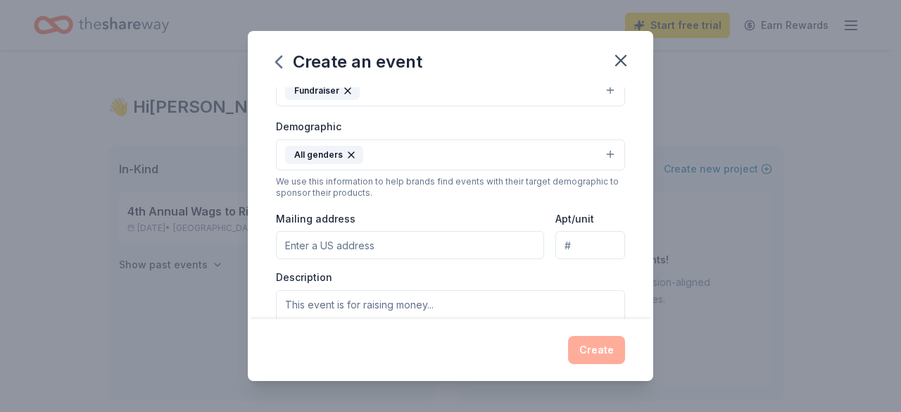
scroll to position [196, 0]
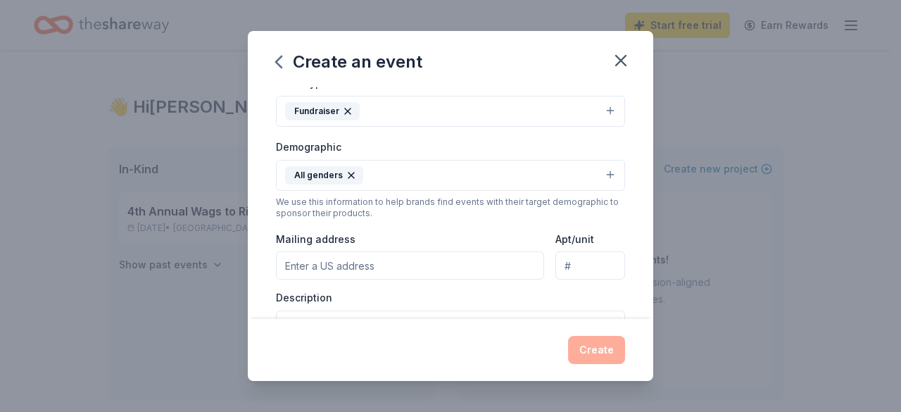
click at [319, 260] on input "Mailing address" at bounding box center [410, 265] width 268 height 28
type input "Piedmont Animal Rescue"
type input "228 E Waterlynn Rd"
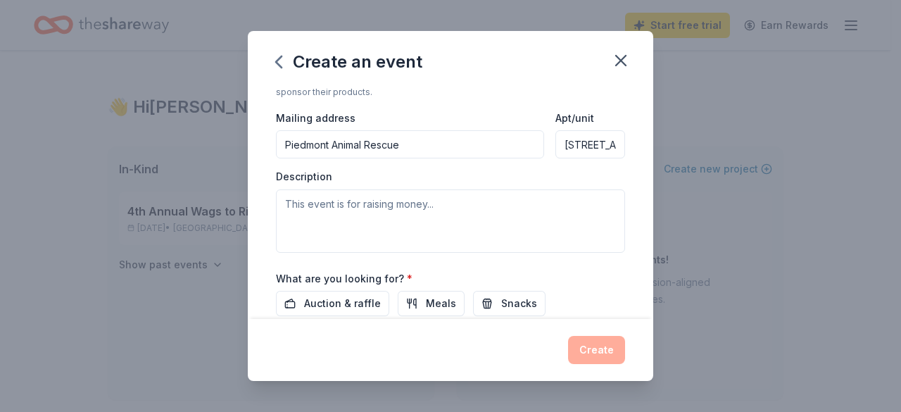
scroll to position [336, 0]
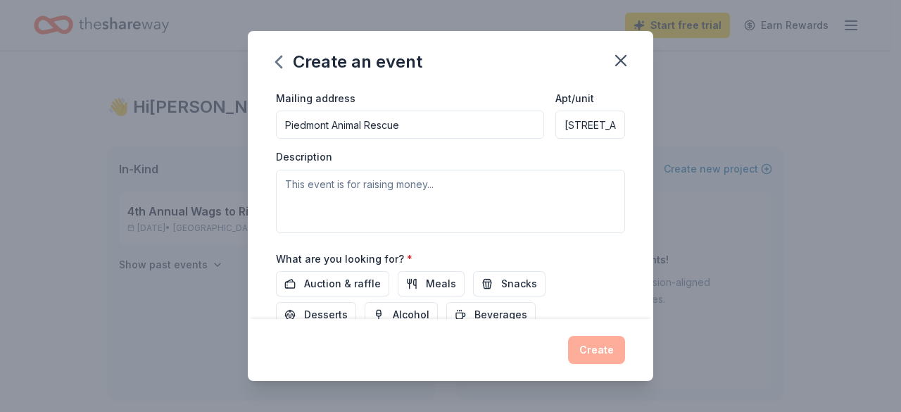
drag, startPoint x: 419, startPoint y: 126, endPoint x: 274, endPoint y: 130, distance: 145.0
click at [276, 130] on input "Piedmont Animal Rescue" at bounding box center [410, 124] width 268 height 28
click at [590, 122] on input "228 E Waterlynn Rd" at bounding box center [590, 124] width 70 height 28
type input ", , ,"
type input "aterlynn Rd"
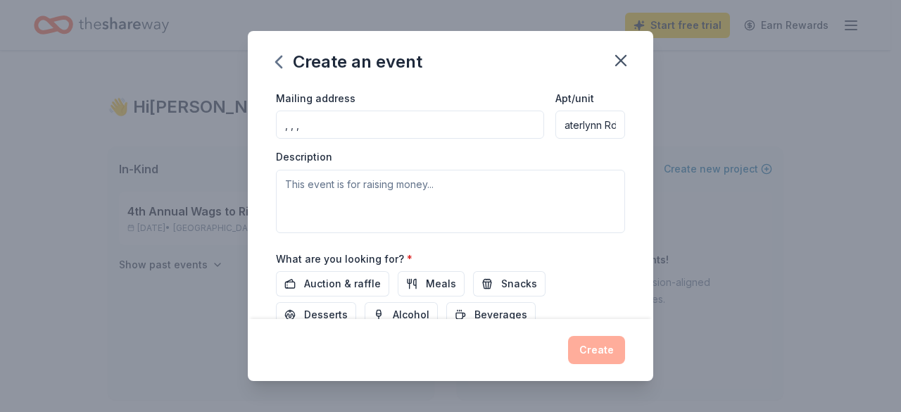
scroll to position [0, 3]
drag, startPoint x: 605, startPoint y: 123, endPoint x: 540, endPoint y: 125, distance: 65.4
click at [540, 125] on div "Mailing address , , , Apt/unit aterlynn Rd" at bounding box center [450, 114] width 349 height 50
click at [594, 125] on input "Apt/unit" at bounding box center [590, 124] width 70 height 28
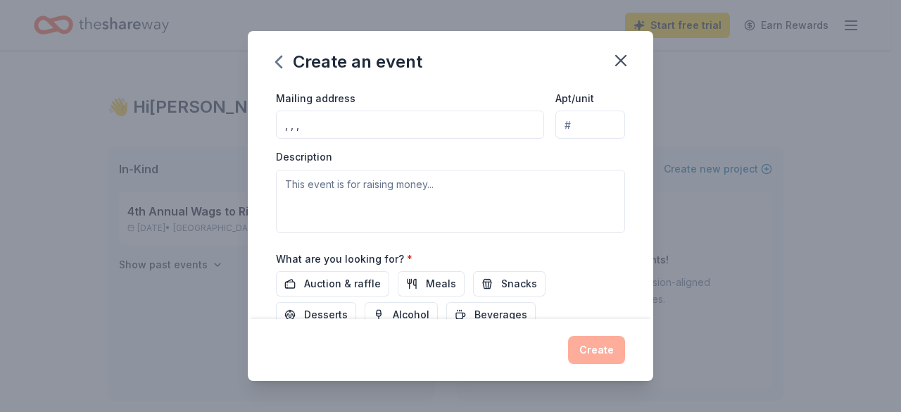
click at [314, 126] on input ", , ," at bounding box center [410, 124] width 268 height 28
type input ","
drag, startPoint x: 305, startPoint y: 125, endPoint x: 287, endPoint y: 129, distance: 18.8
click at [287, 129] on input "Mailing address" at bounding box center [410, 124] width 268 height 28
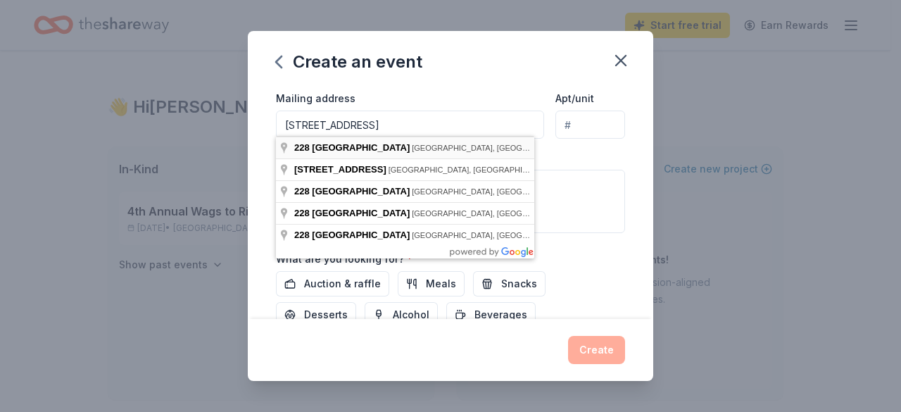
type input "228 East Waterlynn Road, Mooresville, NC, 28117"
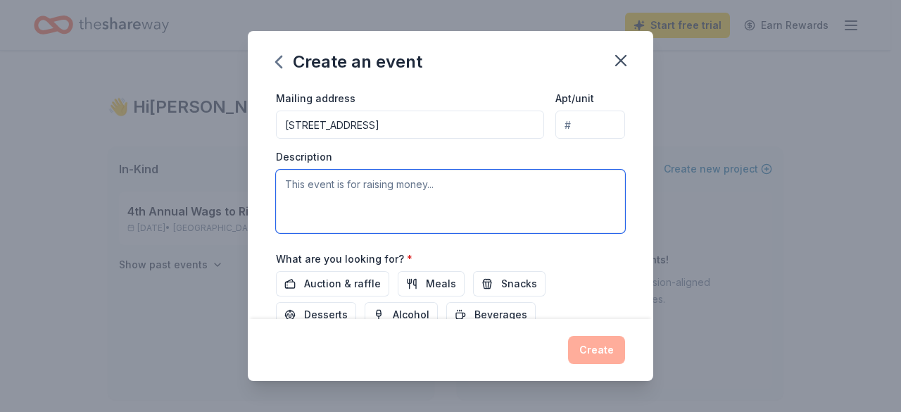
click at [348, 193] on textarea at bounding box center [450, 201] width 349 height 63
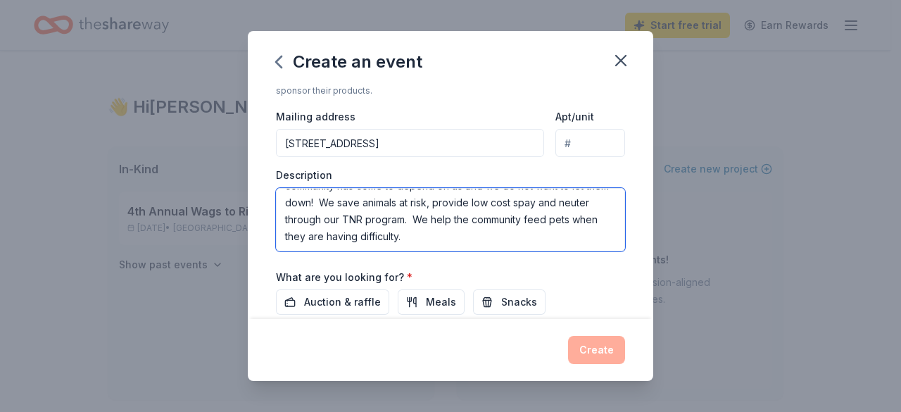
scroll to position [352, 0]
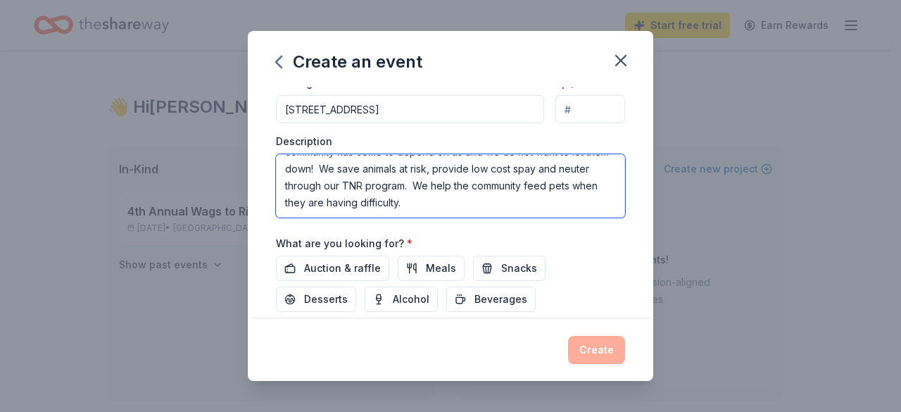
click at [495, 198] on textarea "This event is for raising money to keep our rescue functioning. Our community h…" at bounding box center [450, 185] width 349 height 63
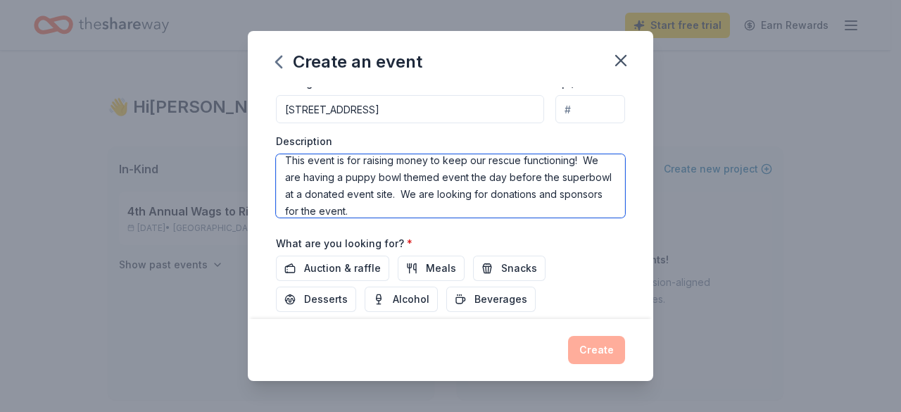
scroll to position [422, 0]
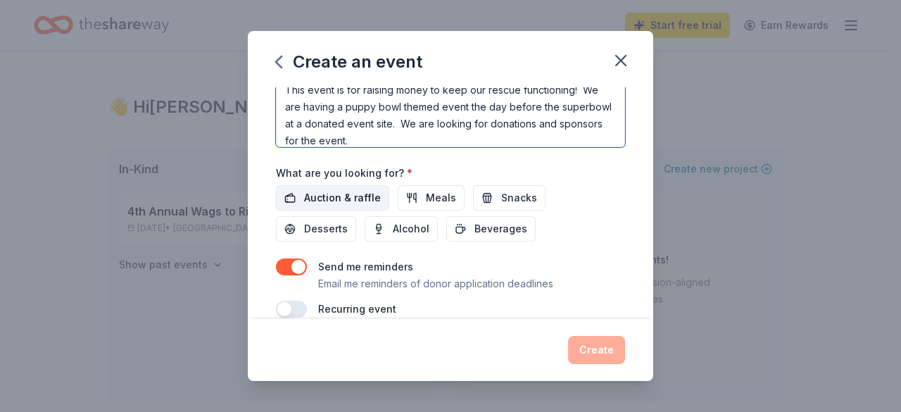
type textarea "This event is for raising money to keep our rescue functioning! We are having a…"
click at [336, 195] on span "Auction & raffle" at bounding box center [342, 197] width 77 height 17
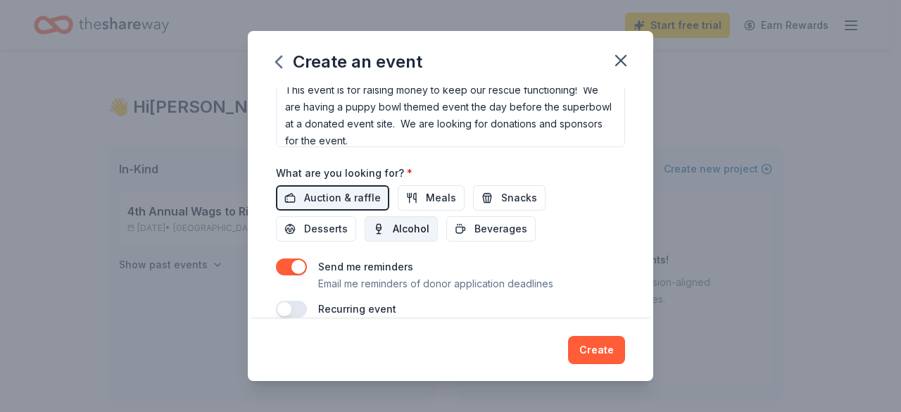
click at [400, 224] on span "Alcohol" at bounding box center [411, 228] width 37 height 17
click at [511, 192] on span "Snacks" at bounding box center [519, 197] width 36 height 17
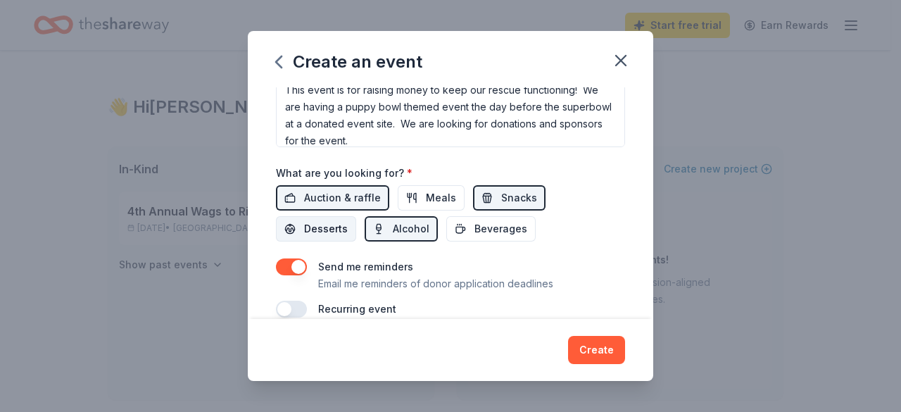
click at [341, 224] on span "Desserts" at bounding box center [326, 228] width 44 height 17
click at [483, 226] on span "Beverages" at bounding box center [500, 228] width 53 height 17
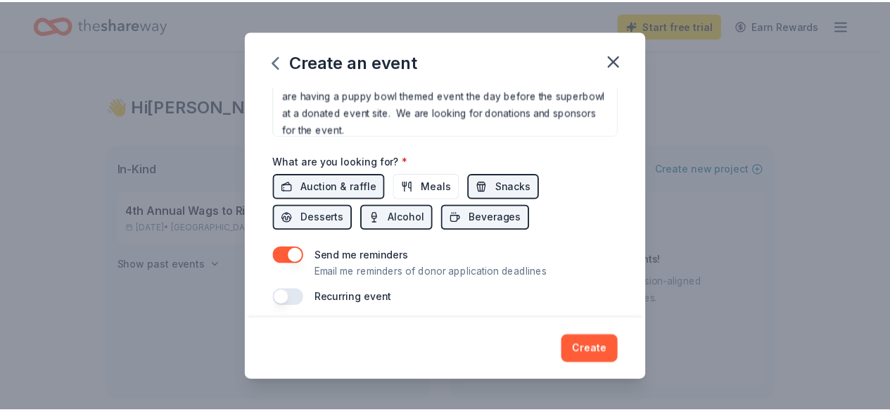
scroll to position [439, 0]
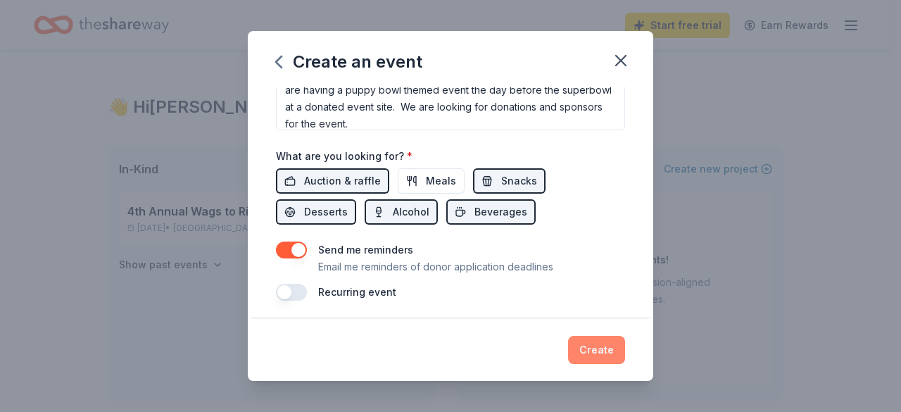
click at [599, 348] on button "Create" at bounding box center [596, 350] width 57 height 28
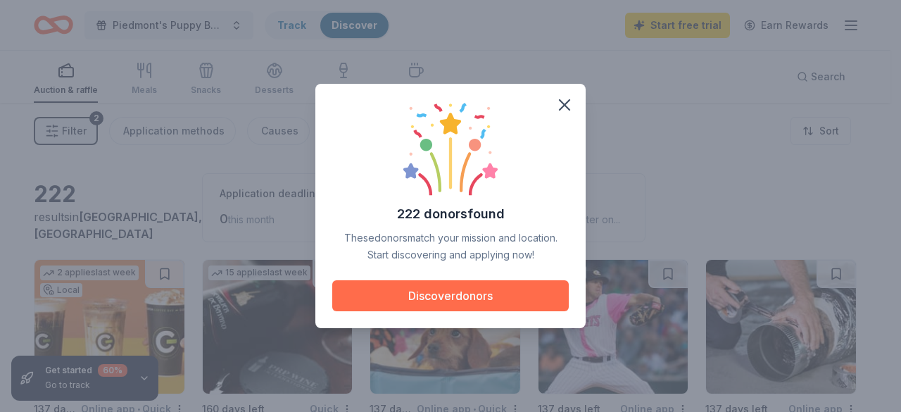
click at [466, 291] on button "Discover donors" at bounding box center [450, 295] width 236 height 31
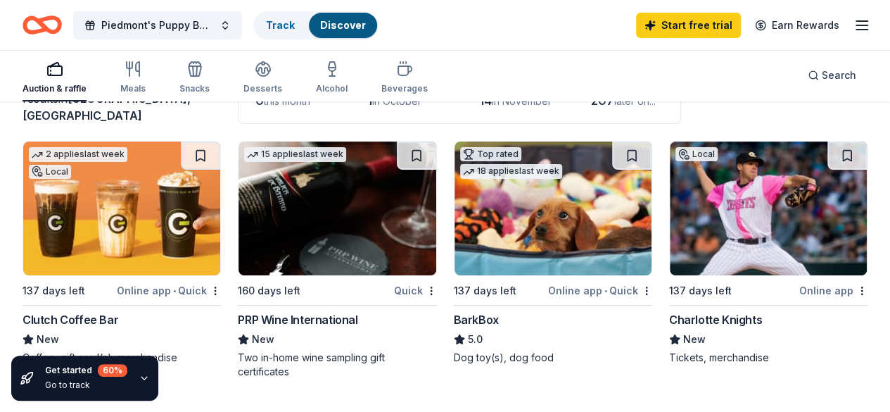
scroll to position [141, 0]
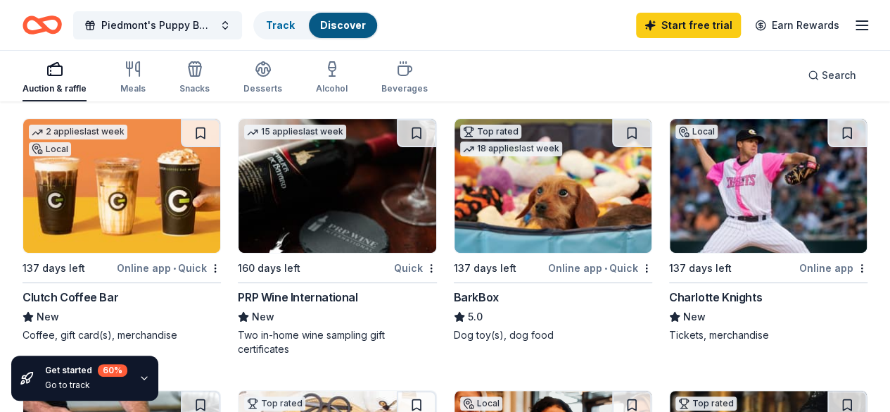
click at [670, 203] on img at bounding box center [768, 186] width 197 height 134
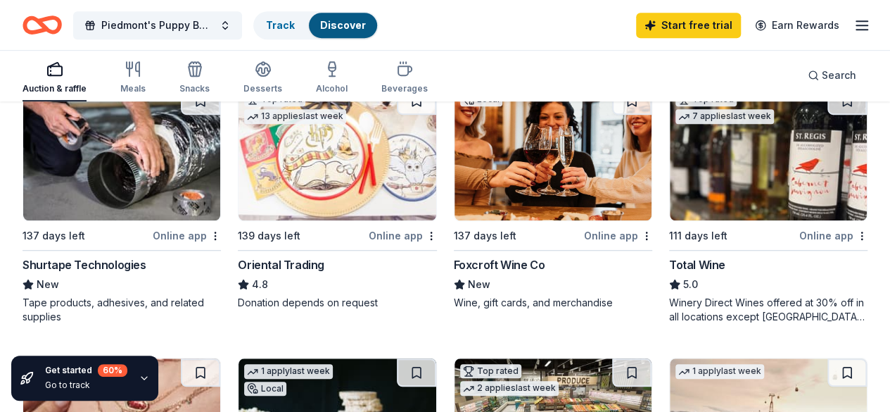
scroll to position [422, 0]
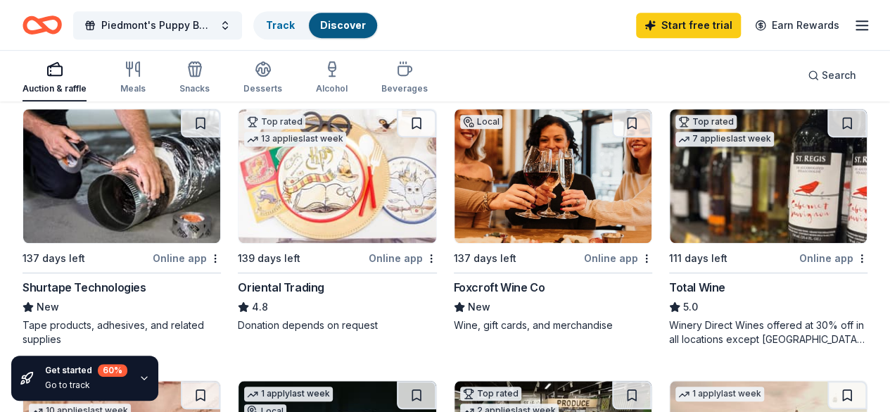
click at [670, 180] on img at bounding box center [768, 176] width 197 height 134
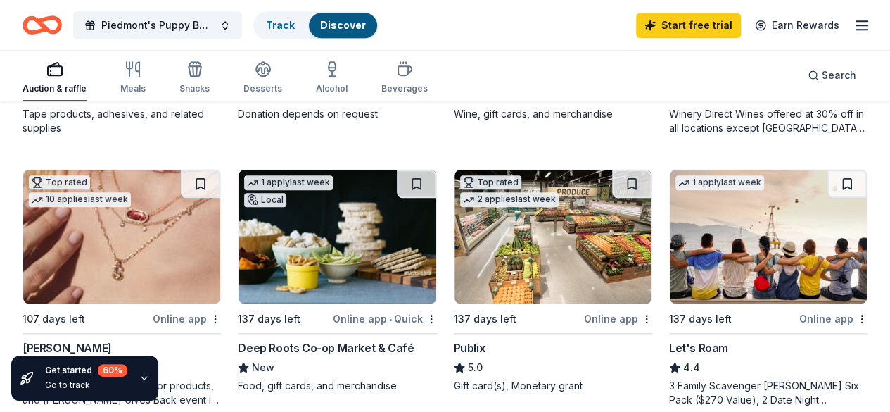
scroll to position [704, 0]
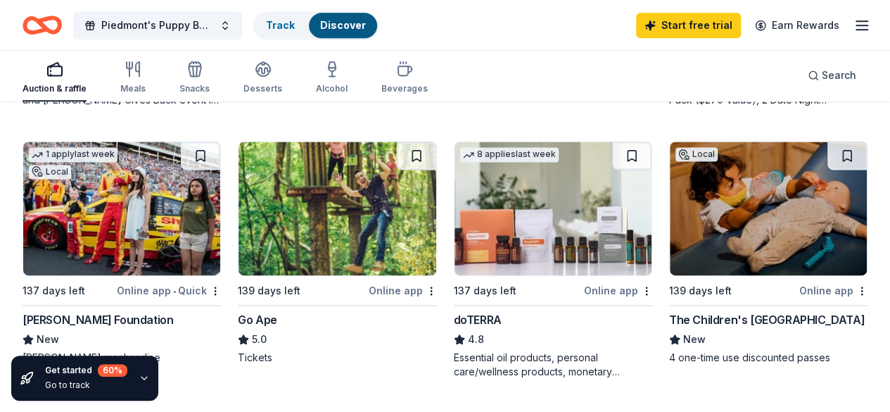
scroll to position [915, 0]
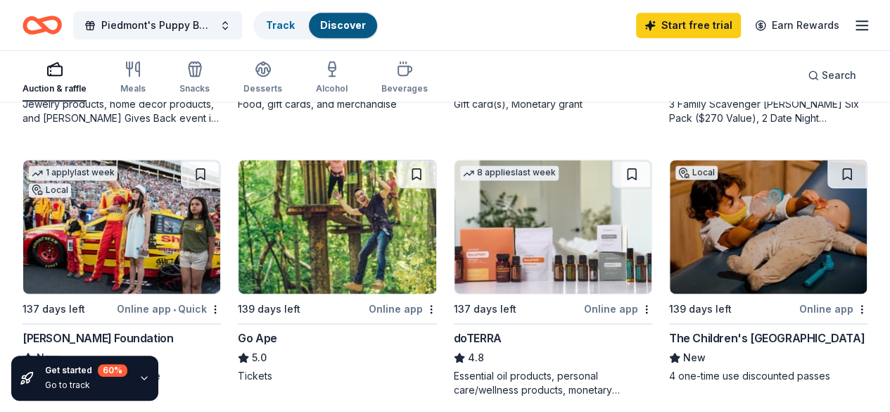
click at [670, 230] on img at bounding box center [768, 227] width 197 height 134
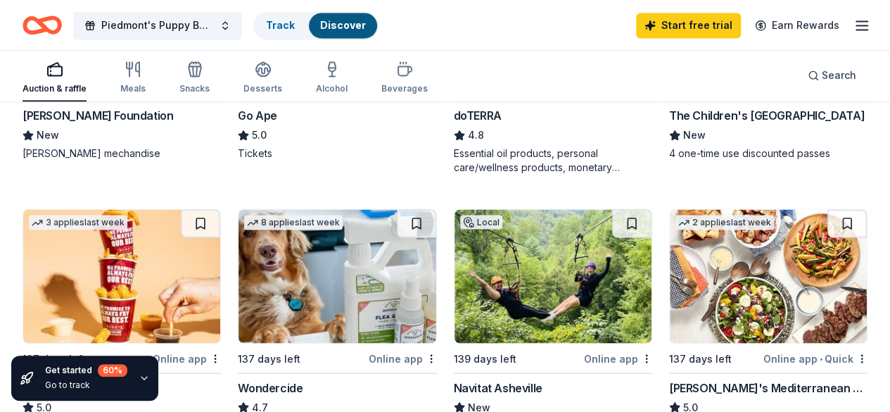
scroll to position [1196, 0]
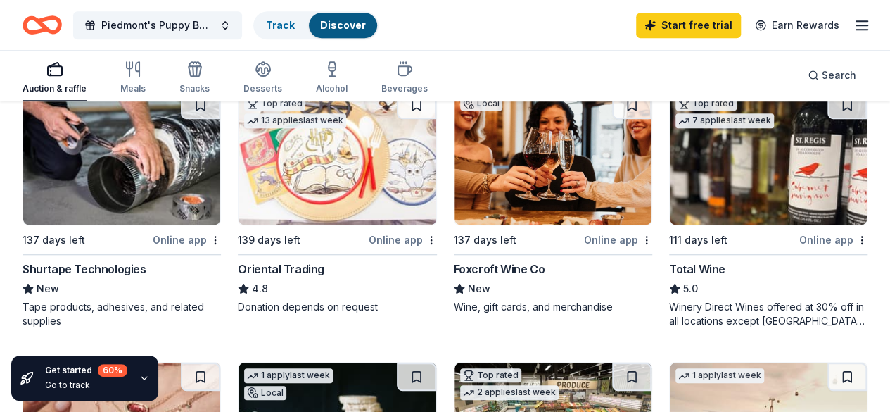
scroll to position [0, 0]
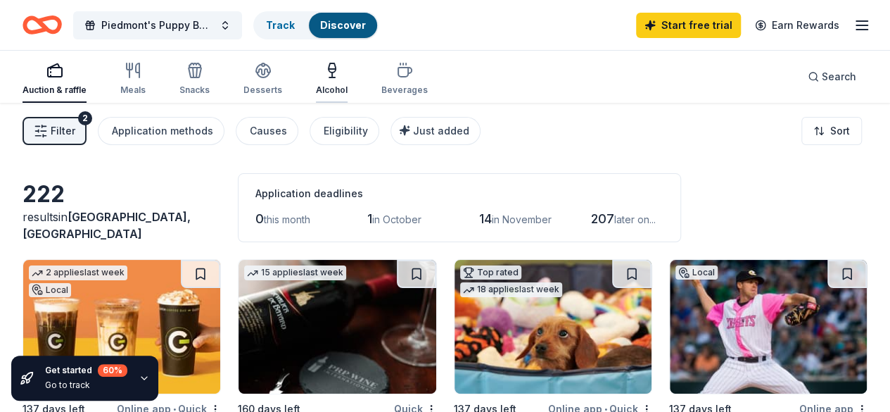
click at [341, 84] on div "Alcohol" at bounding box center [332, 89] width 32 height 11
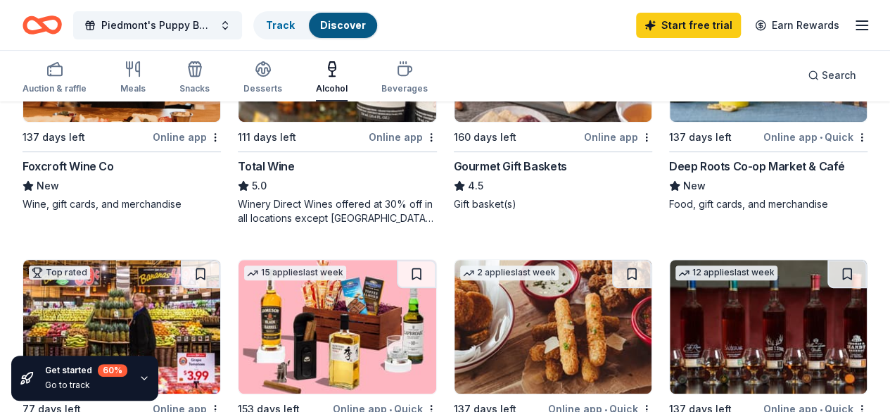
scroll to position [422, 0]
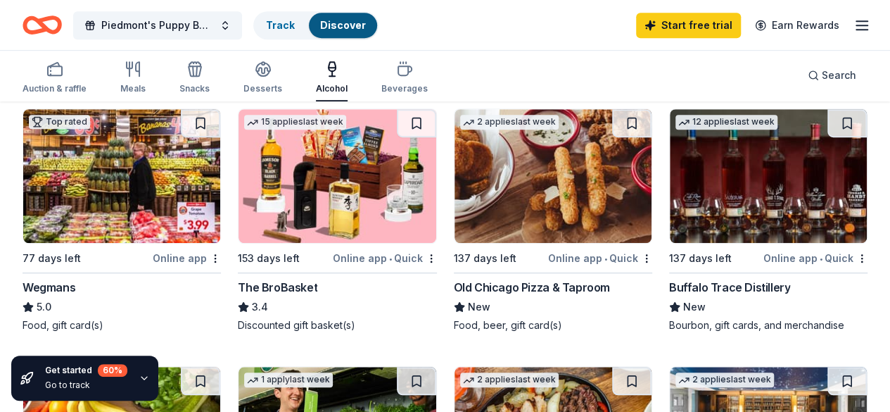
click at [239, 181] on img at bounding box center [337, 176] width 197 height 134
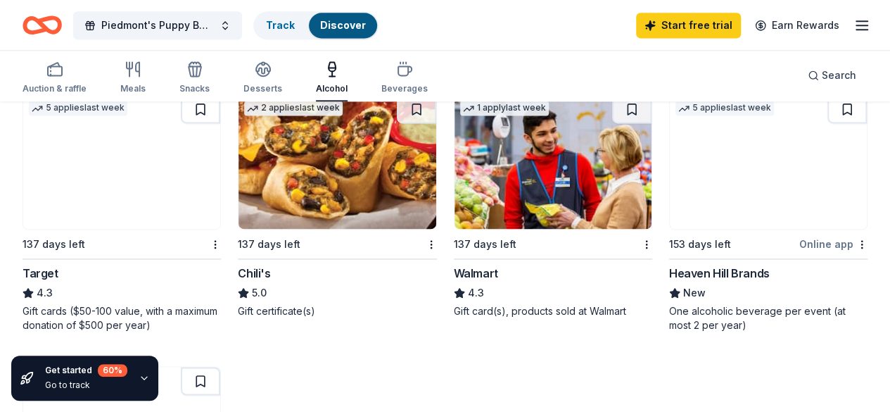
scroll to position [985, 0]
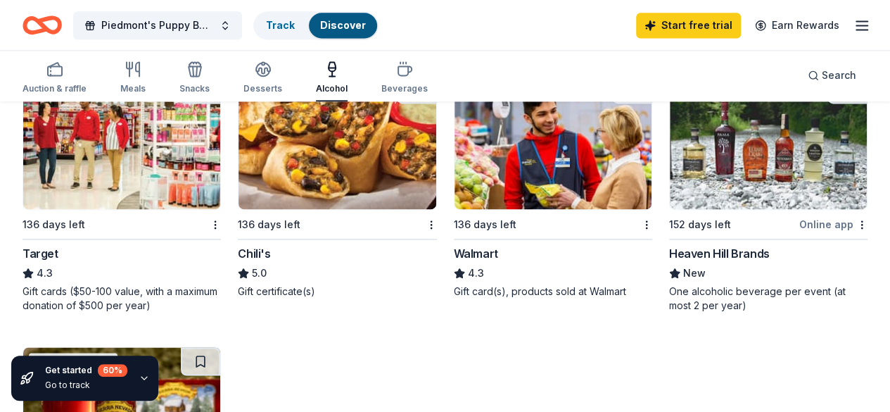
click at [853, 23] on icon "button" at bounding box center [861, 25] width 17 height 17
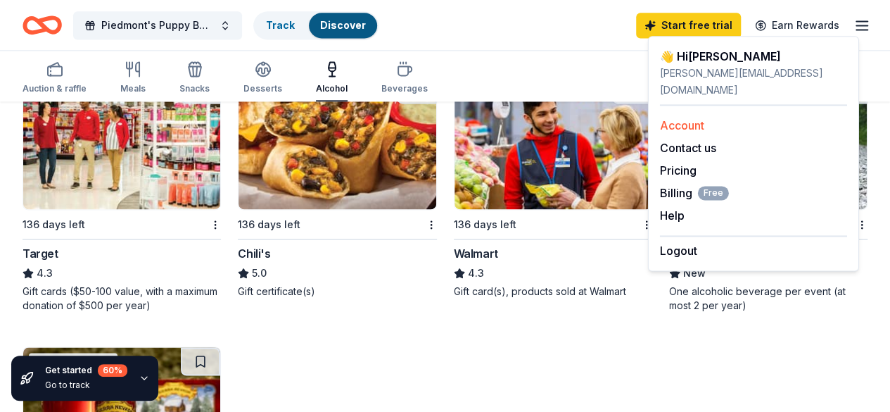
click at [697, 118] on link "Account" at bounding box center [682, 125] width 44 height 14
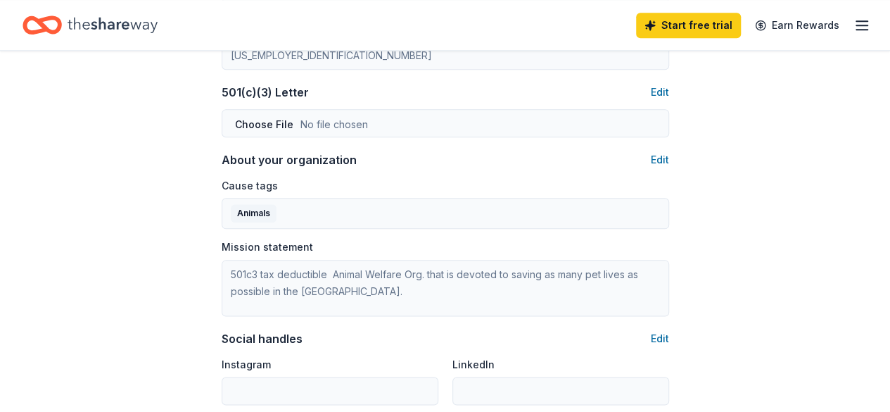
scroll to position [492, 0]
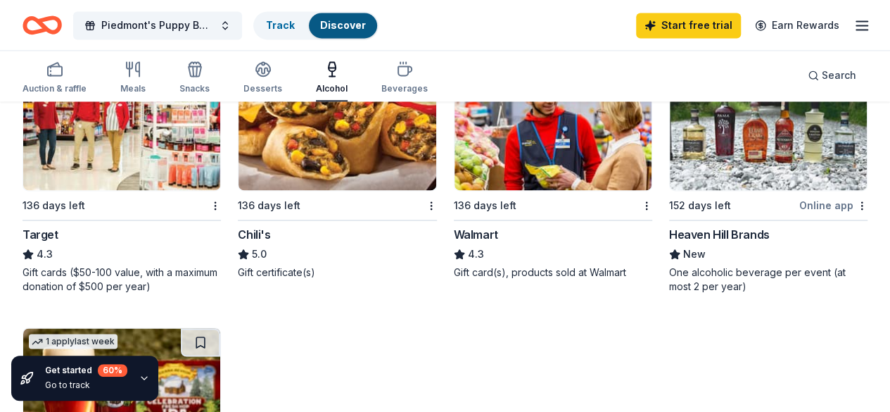
scroll to position [1055, 0]
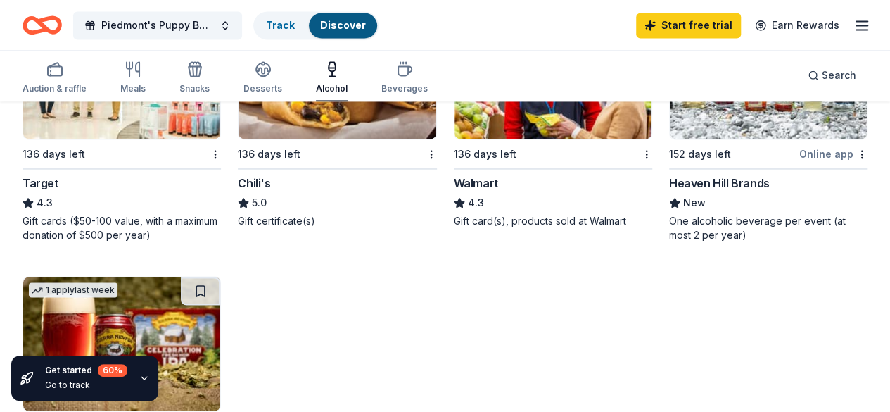
click at [670, 139] on img at bounding box center [768, 72] width 197 height 134
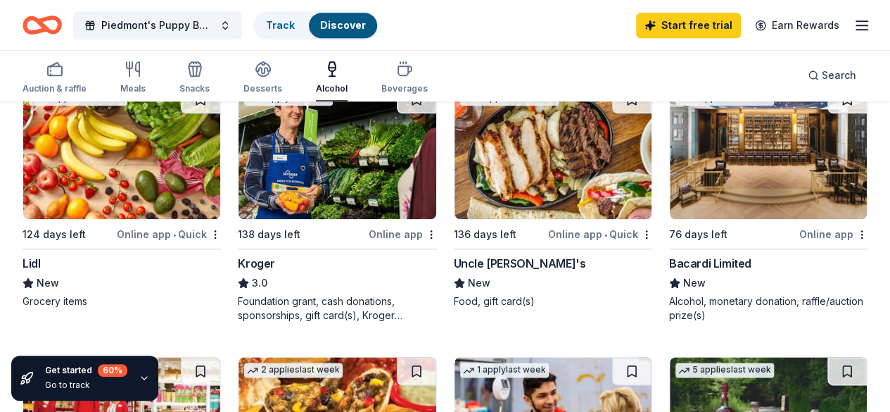
scroll to position [633, 0]
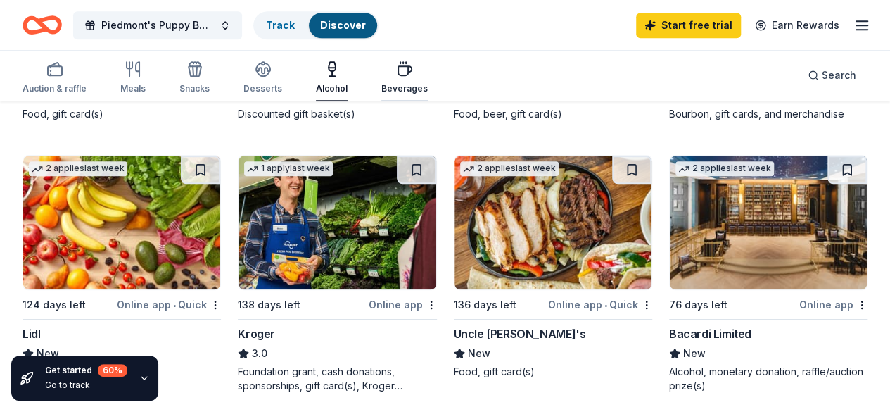
click at [409, 68] on icon "button" at bounding box center [404, 69] width 17 height 17
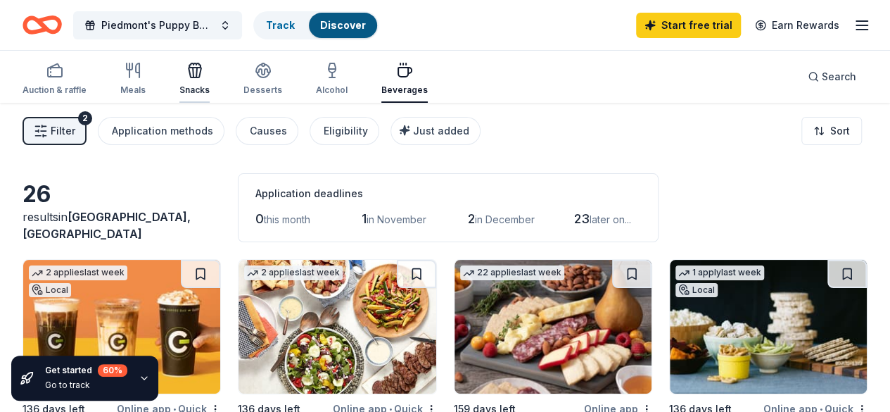
click at [203, 73] on icon "button" at bounding box center [194, 70] width 17 height 17
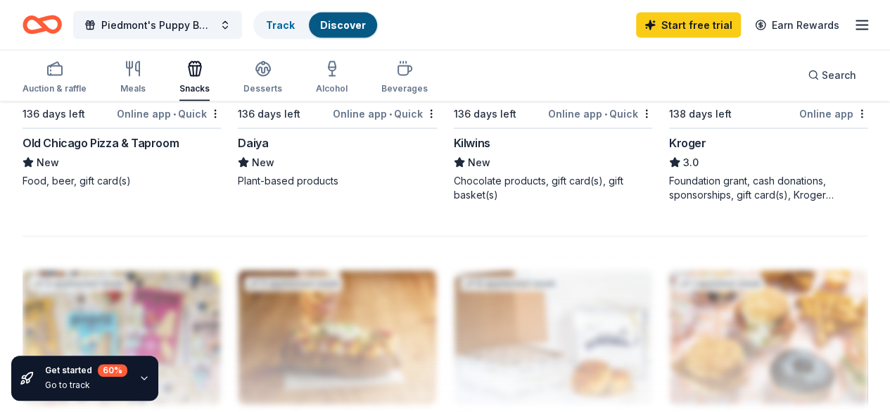
scroll to position [1482, 0]
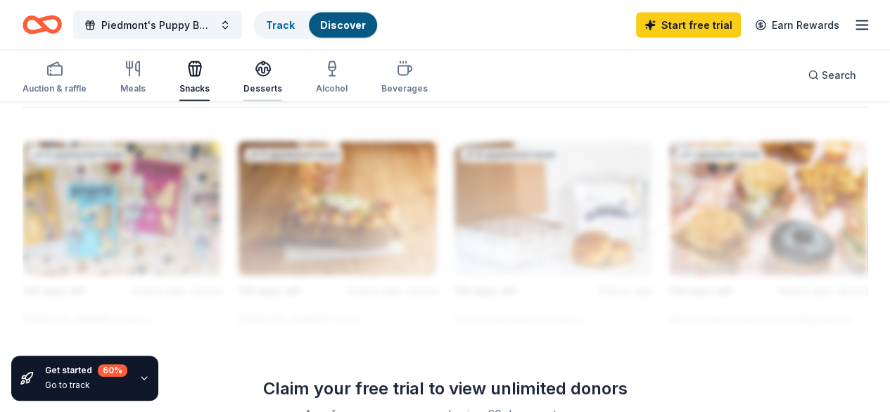
click at [272, 75] on icon "button" at bounding box center [263, 69] width 17 height 17
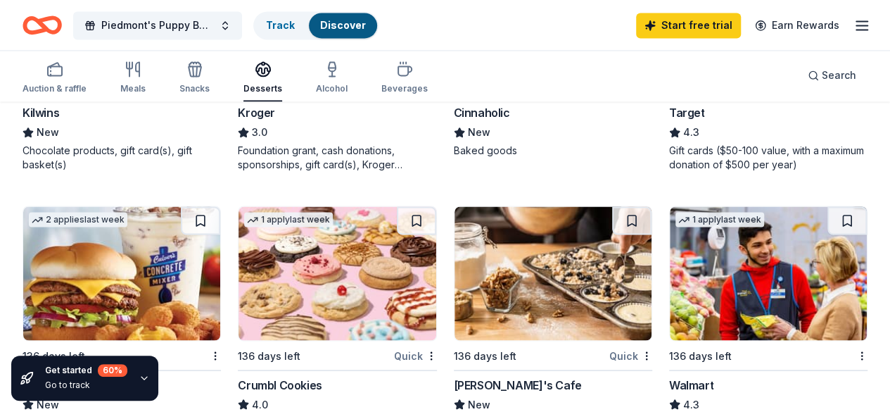
scroll to position [1337, 0]
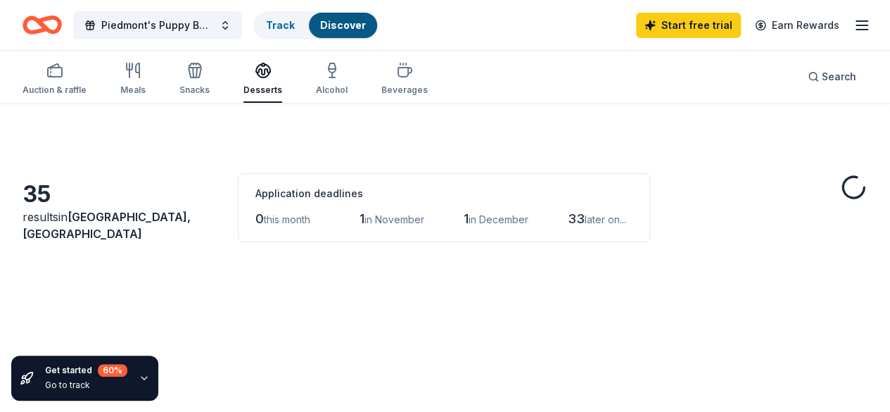
scroll to position [1337, 0]
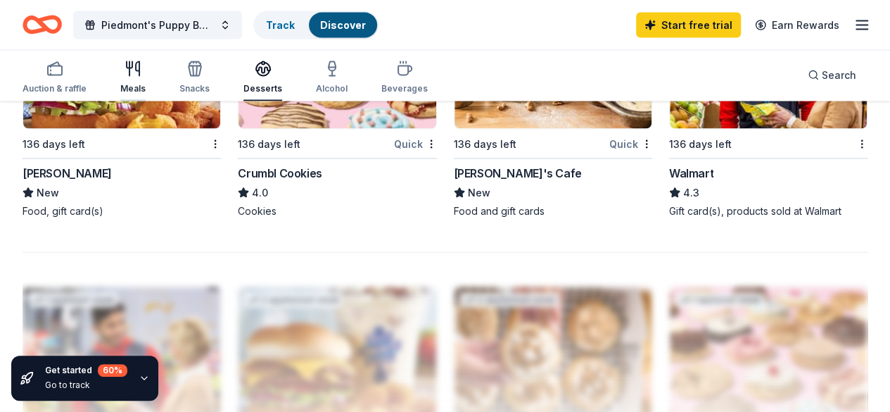
click at [141, 70] on icon "button" at bounding box center [133, 69] width 17 height 17
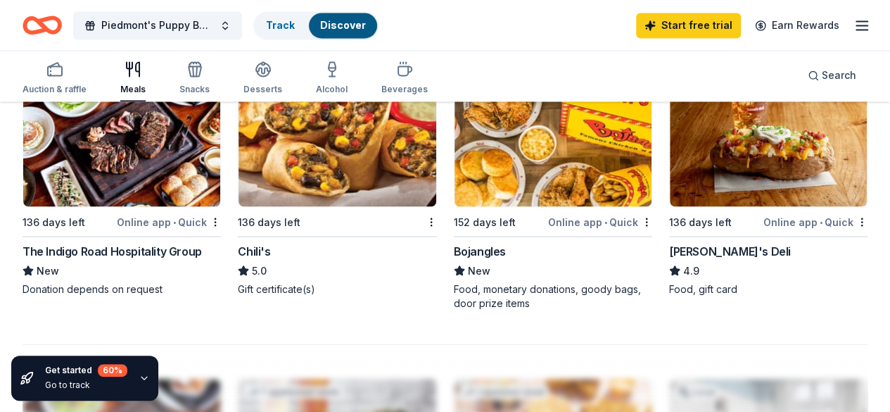
scroll to position [1266, 0]
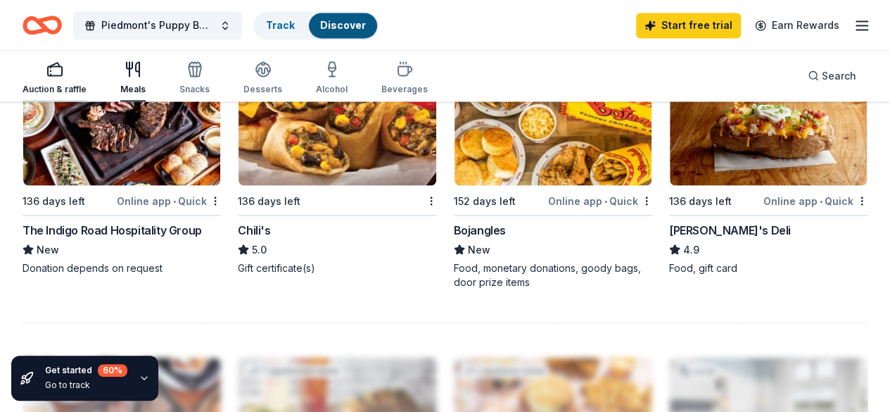
click at [72, 84] on div "Auction & raffle" at bounding box center [55, 88] width 64 height 11
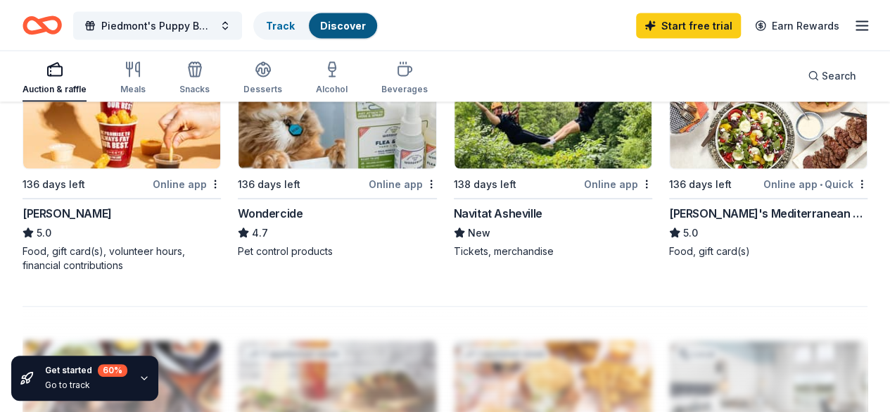
scroll to position [1337, 0]
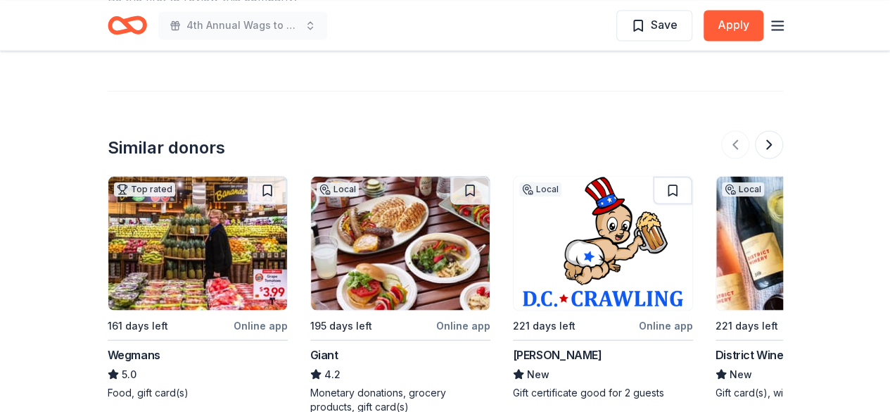
scroll to position [1337, 0]
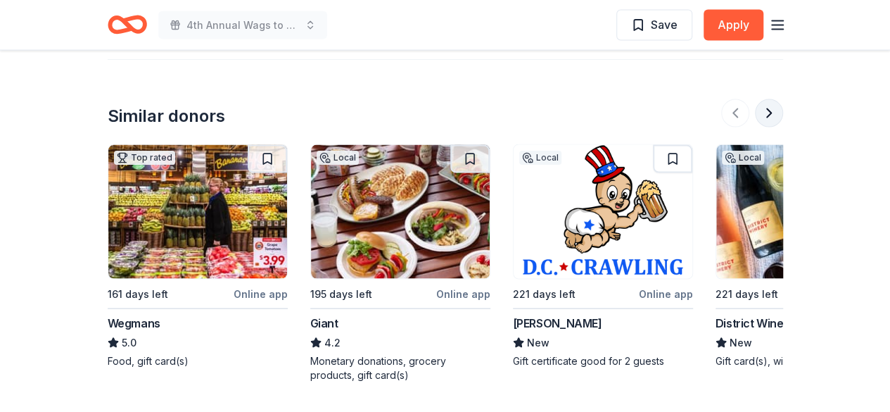
click at [770, 108] on button at bounding box center [769, 113] width 28 height 28
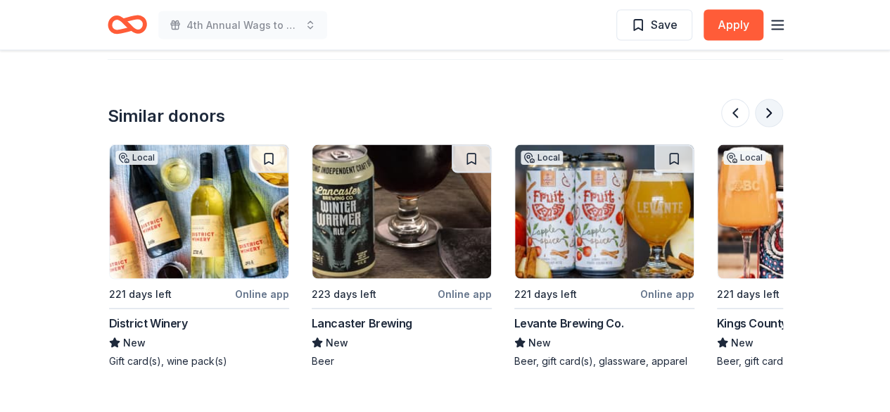
scroll to position [0, 608]
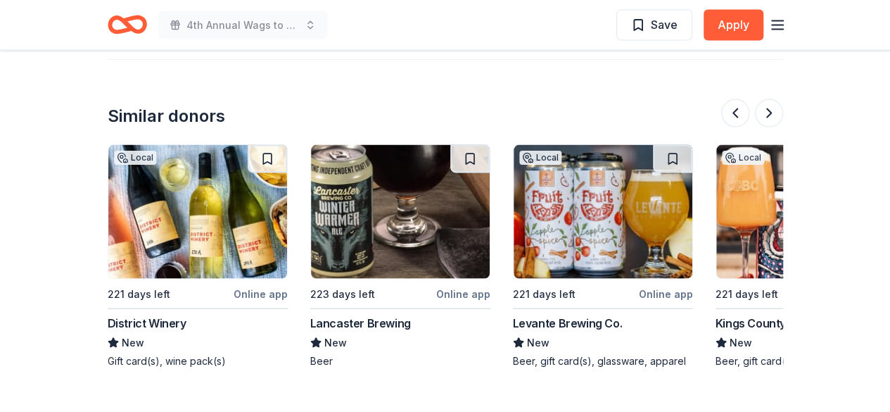
click at [223, 231] on img at bounding box center [197, 212] width 179 height 134
click at [224, 238] on img at bounding box center [197, 212] width 179 height 134
click at [771, 109] on button at bounding box center [769, 113] width 28 height 28
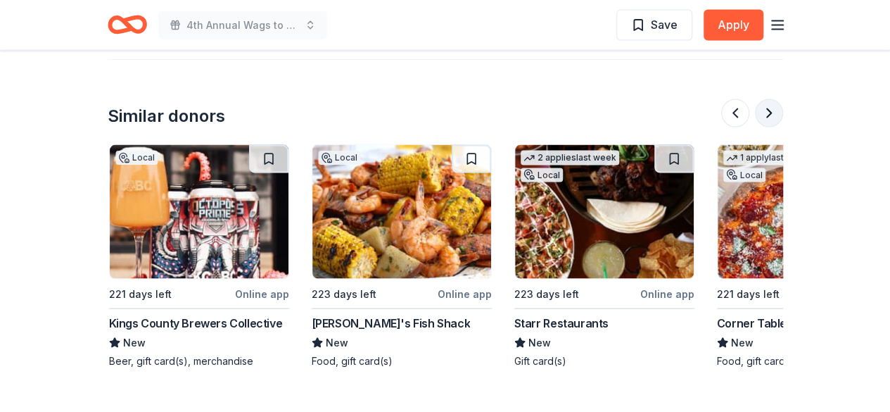
scroll to position [0, 1216]
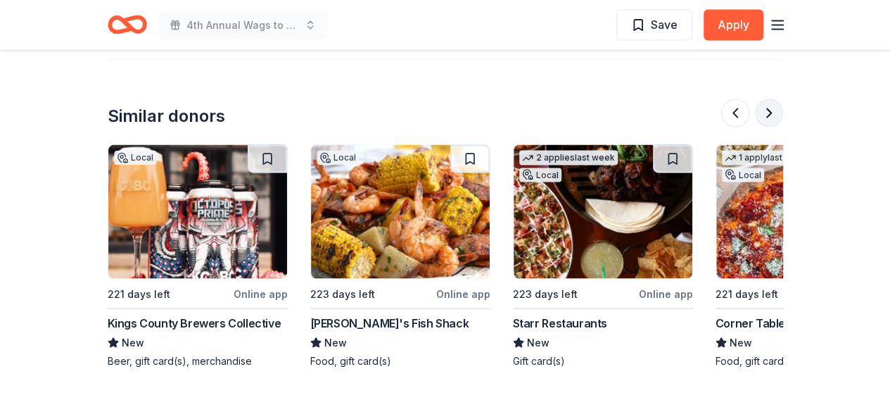
click at [765, 110] on button at bounding box center [769, 113] width 28 height 28
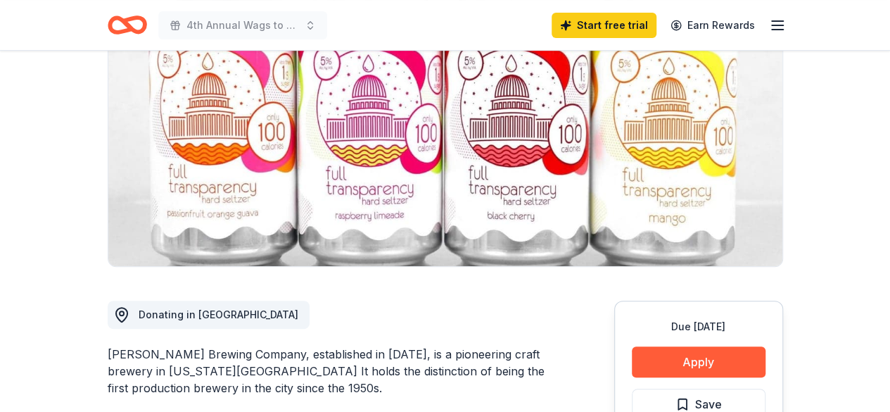
scroll to position [0, 0]
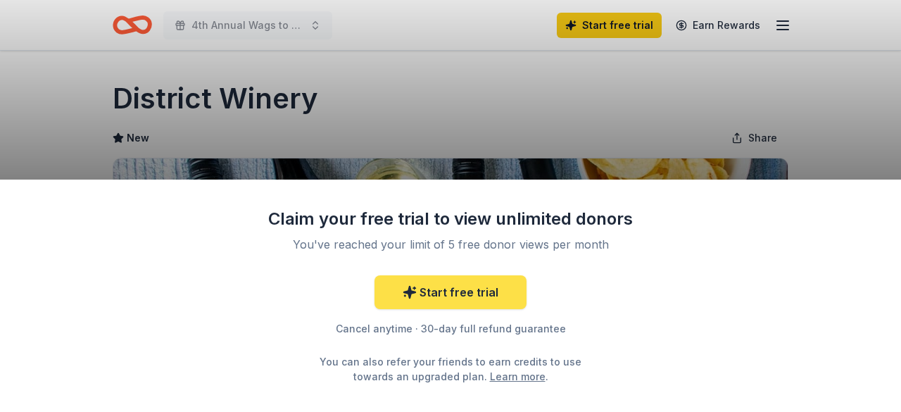
click at [421, 288] on link "Start free trial" at bounding box center [450, 292] width 152 height 34
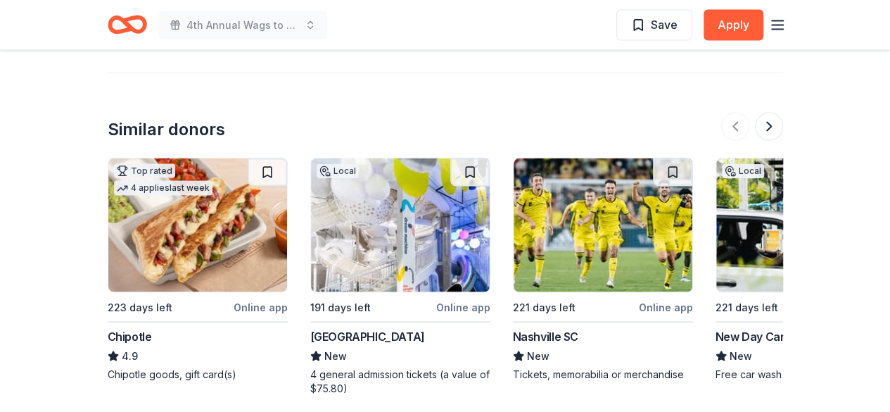
scroll to position [1337, 0]
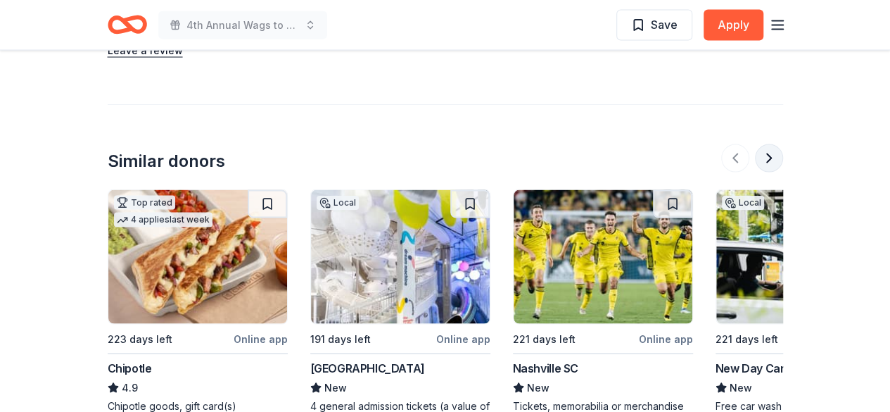
click at [772, 144] on button at bounding box center [769, 158] width 28 height 28
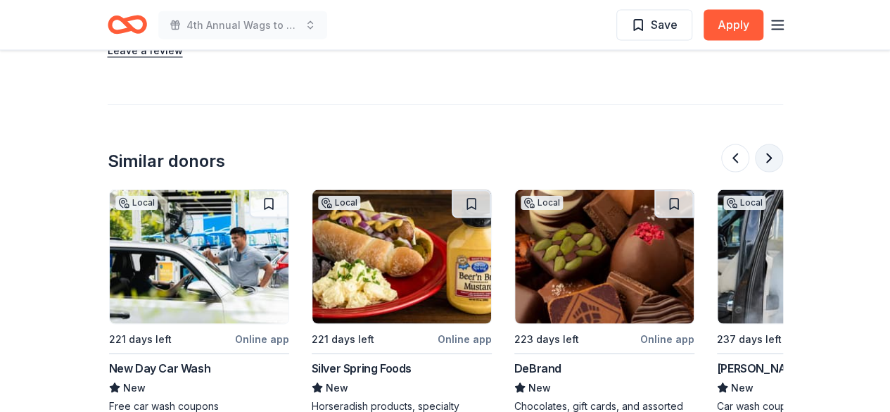
scroll to position [0, 608]
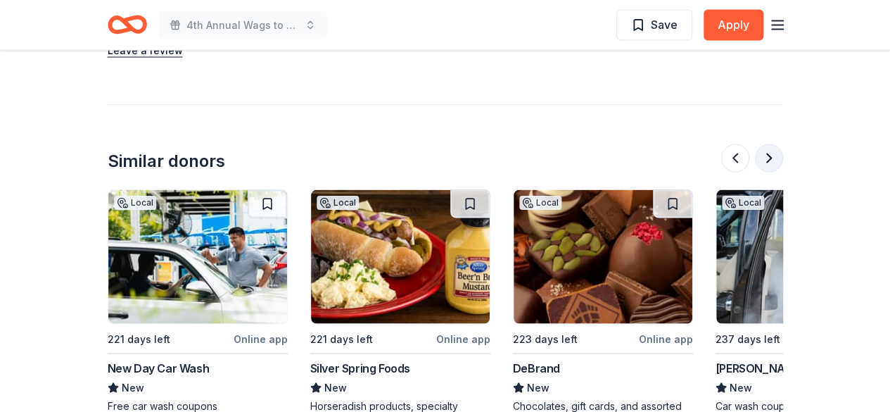
click at [770, 144] on button at bounding box center [769, 158] width 28 height 28
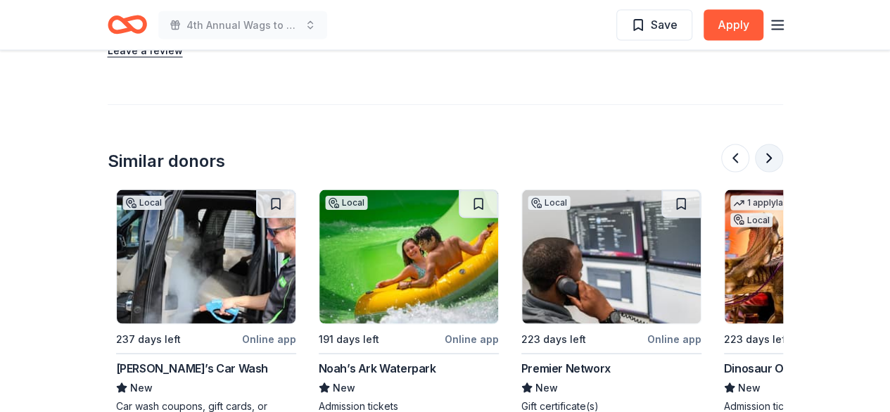
scroll to position [0, 1216]
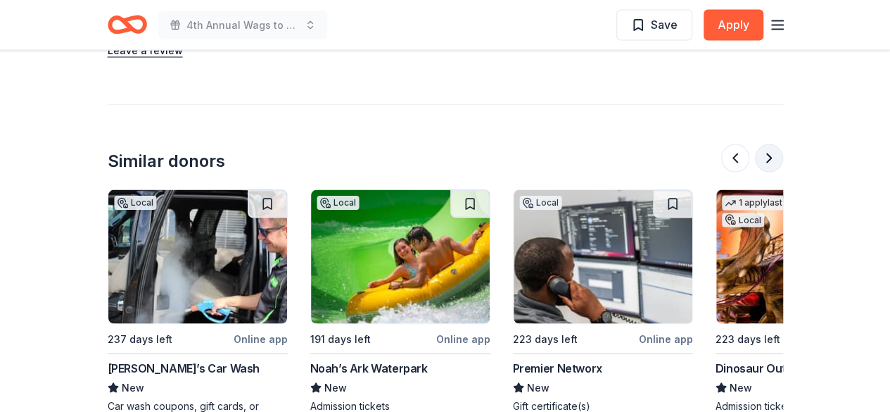
click at [770, 144] on button at bounding box center [769, 158] width 28 height 28
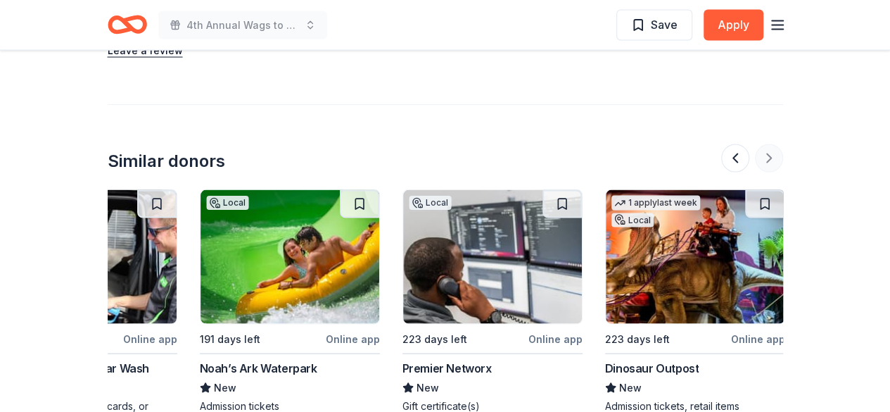
scroll to position [0, 1328]
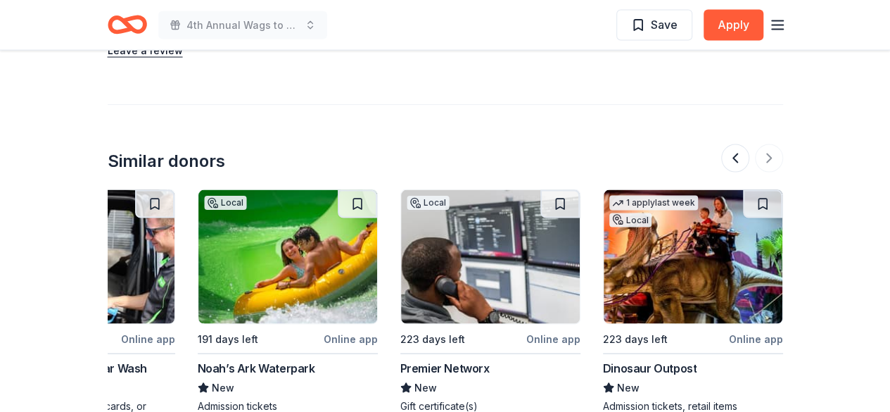
click at [710, 219] on img at bounding box center [693, 257] width 179 height 134
click at [772, 144] on div at bounding box center [752, 158] width 62 height 28
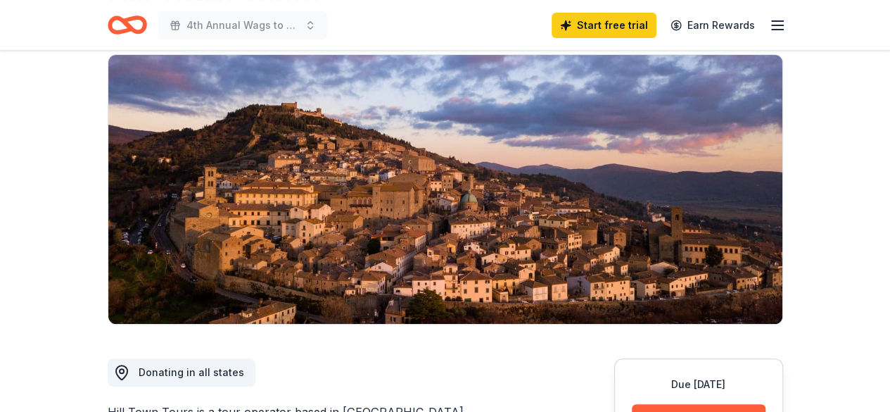
scroll to position [101, 0]
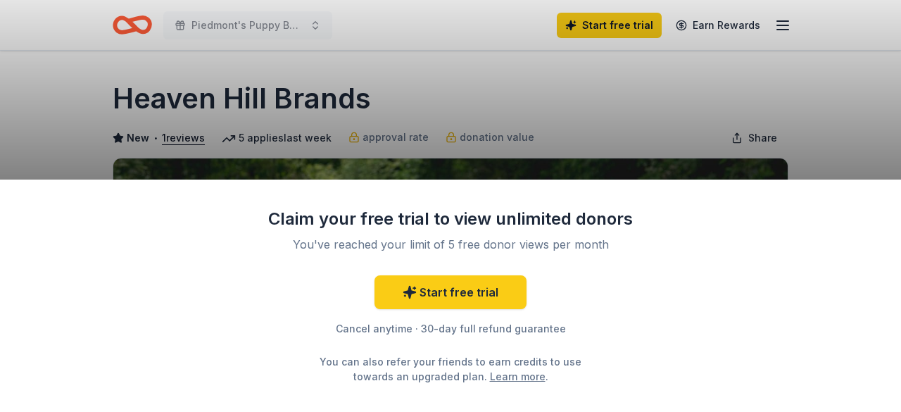
click at [538, 96] on div "Claim your free trial to view unlimited donors You've reached your limit of 5 f…" at bounding box center [450, 206] width 901 height 412
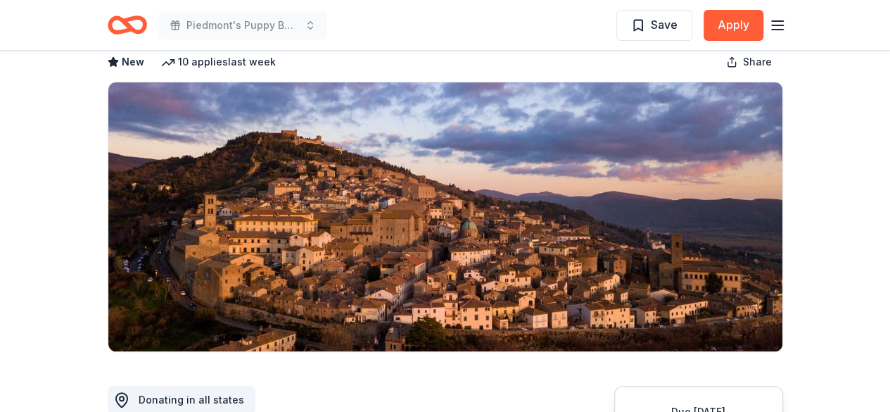
scroll to position [211, 0]
